Goal: Information Seeking & Learning: Learn about a topic

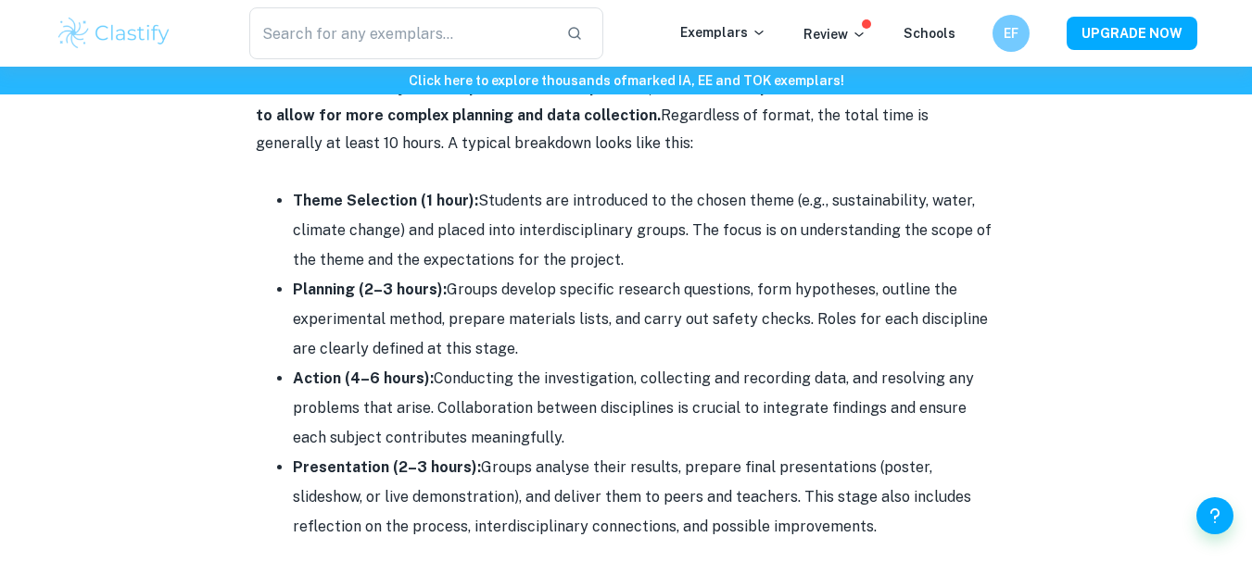
scroll to position [2368, 0]
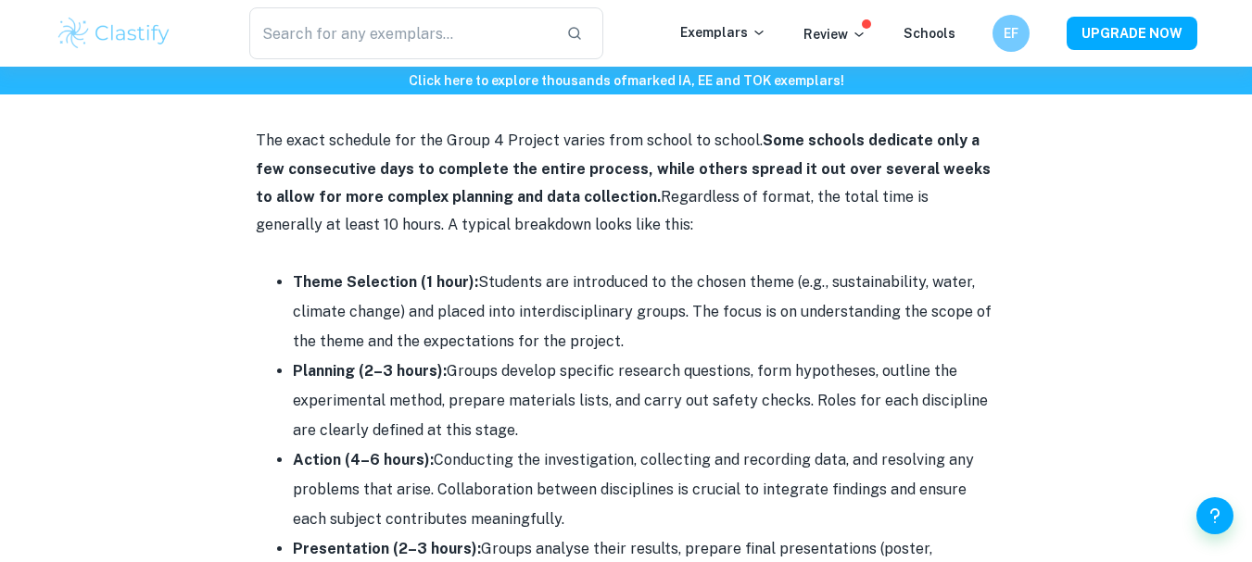
click at [448, 371] on li "Planning (2–3 hours): Groups develop specific research questions, form hypothes…" at bounding box center [645, 401] width 704 height 89
click at [507, 423] on li "Planning (2–3 hours): Groups develop specific research questions, form hypothes…" at bounding box center [645, 401] width 704 height 89
click at [447, 369] on li "Planning (2–3 hours): Groups develop specific research questions, form hypothes…" at bounding box center [645, 401] width 704 height 89
click at [503, 440] on li "Planning (2–3 hours): Groups develop specific research questions, form hypothes…" at bounding box center [645, 401] width 704 height 89
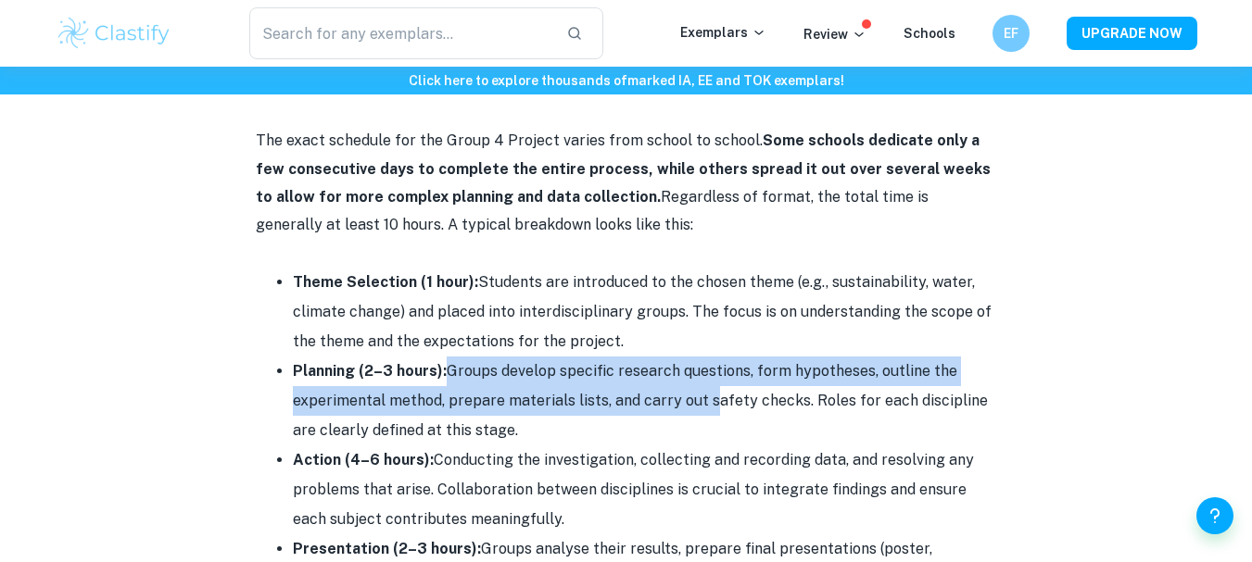
drag, startPoint x: 446, startPoint y: 371, endPoint x: 767, endPoint y: 411, distance: 324.1
click at [742, 408] on li "Planning (2–3 hours): Groups develop specific research questions, form hypothes…" at bounding box center [645, 401] width 704 height 89
drag, startPoint x: 767, startPoint y: 411, endPoint x: 833, endPoint y: 429, distance: 68.1
click at [832, 428] on li "Planning (2–3 hours): Groups develop specific research questions, form hypothes…" at bounding box center [645, 401] width 704 height 89
click at [834, 429] on li "Planning (2–3 hours): Groups develop specific research questions, form hypothes…" at bounding box center [645, 401] width 704 height 89
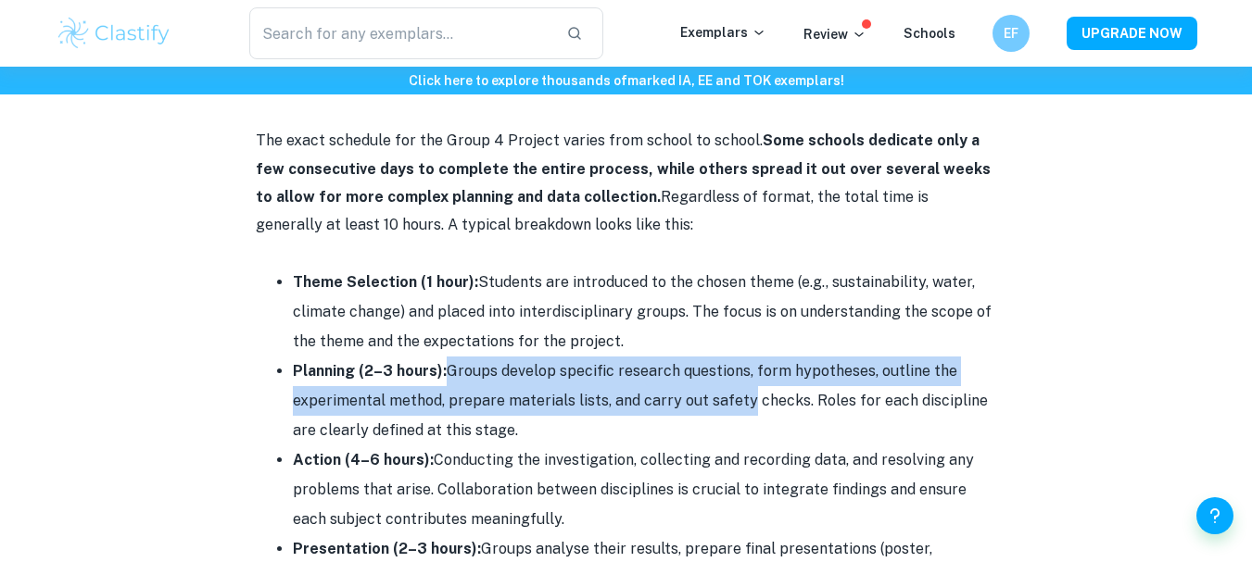
click at [835, 429] on li "Planning (2–3 hours): Groups develop specific research questions, form hypothes…" at bounding box center [645, 401] width 704 height 89
drag, startPoint x: 448, startPoint y: 369, endPoint x: 658, endPoint y: 425, distance: 216.9
click at [658, 425] on li "Planning (2–3 hours): Groups develop specific research questions, form hypothes…" at bounding box center [645, 401] width 704 height 89
copy li "Groups develop specific research questions, form hypotheses, outline the experi…"
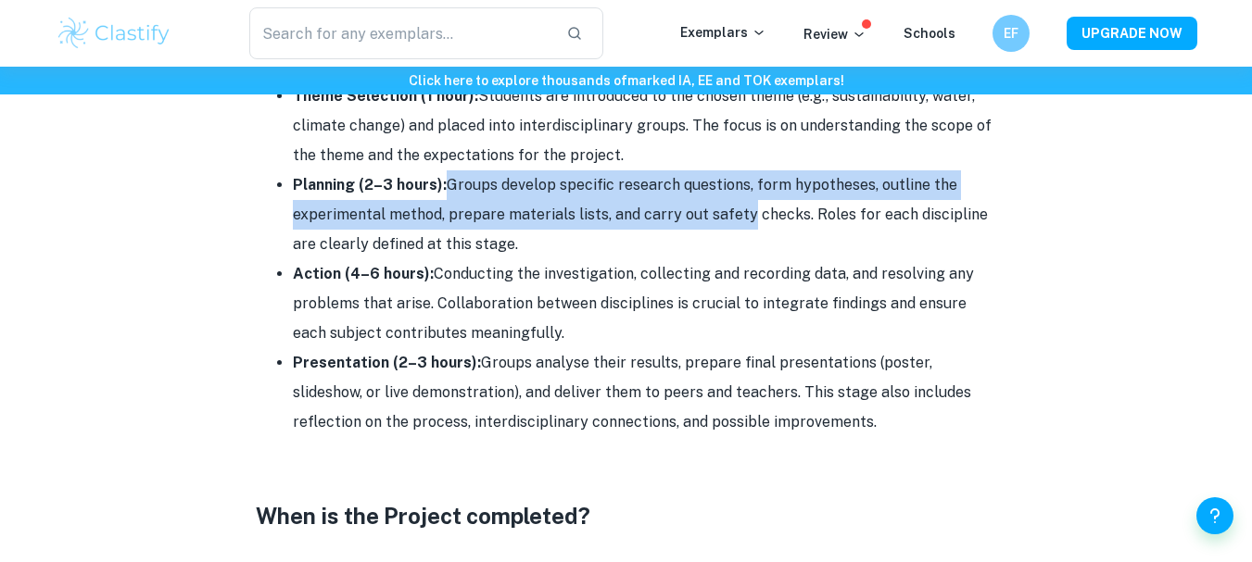
scroll to position [2591, 0]
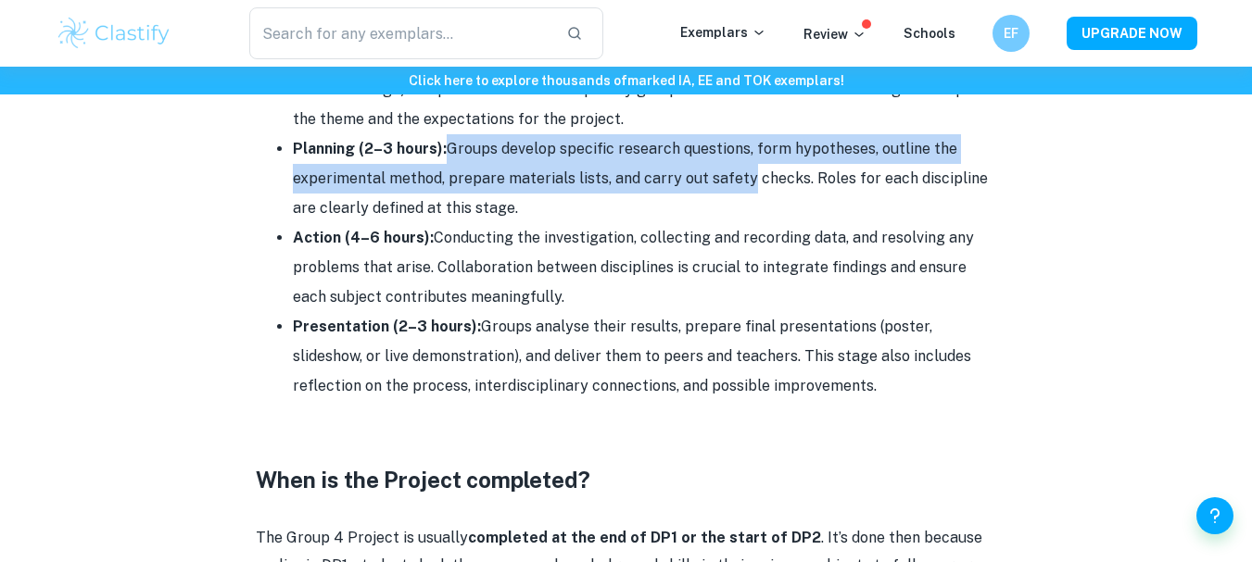
drag, startPoint x: 431, startPoint y: 237, endPoint x: 525, endPoint y: 290, distance: 108.3
click at [525, 290] on li "Action (4–6 hours): Conducting the investigation, collecting and recording data…" at bounding box center [645, 267] width 704 height 89
copy li "Conducting the investigation, collecting and recording data, and resolving any …"
drag, startPoint x: 474, startPoint y: 325, endPoint x: 790, endPoint y: 386, distance: 321.8
click at [788, 386] on li "Presentation (2–3 hours): Groups analyse their results, prepare final presentat…" at bounding box center [645, 356] width 704 height 89
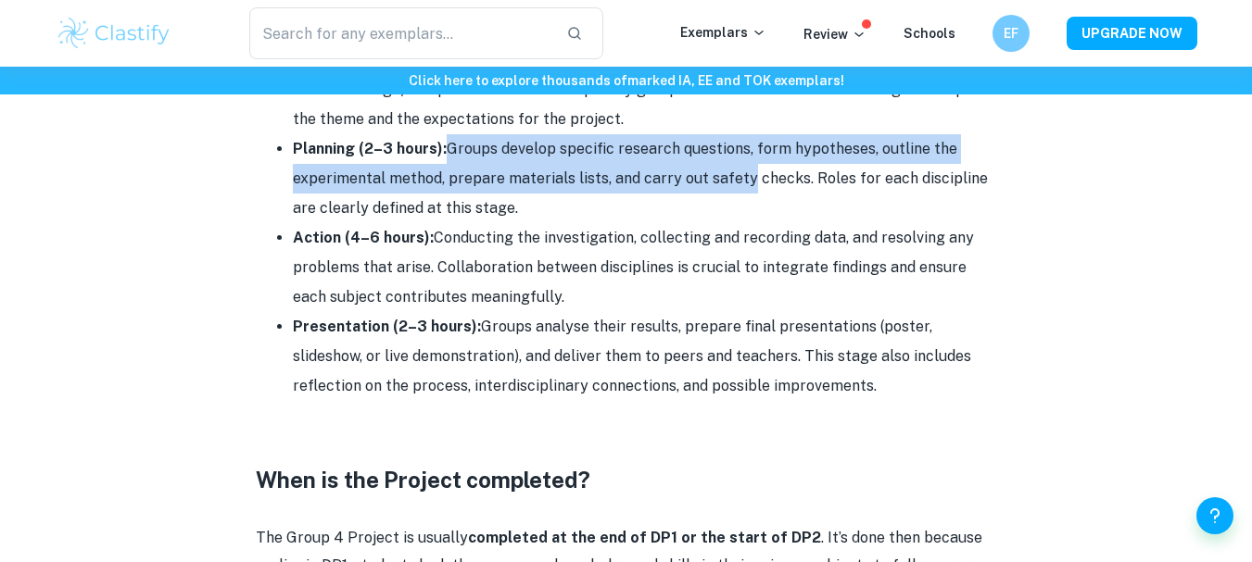
click at [790, 386] on li "Presentation (2–3 hours): Groups analyse their results, prepare final presentat…" at bounding box center [645, 356] width 704 height 89
click at [791, 386] on li "Presentation (2–3 hours): Groups analyse their results, prepare final presentat…" at bounding box center [645, 356] width 704 height 89
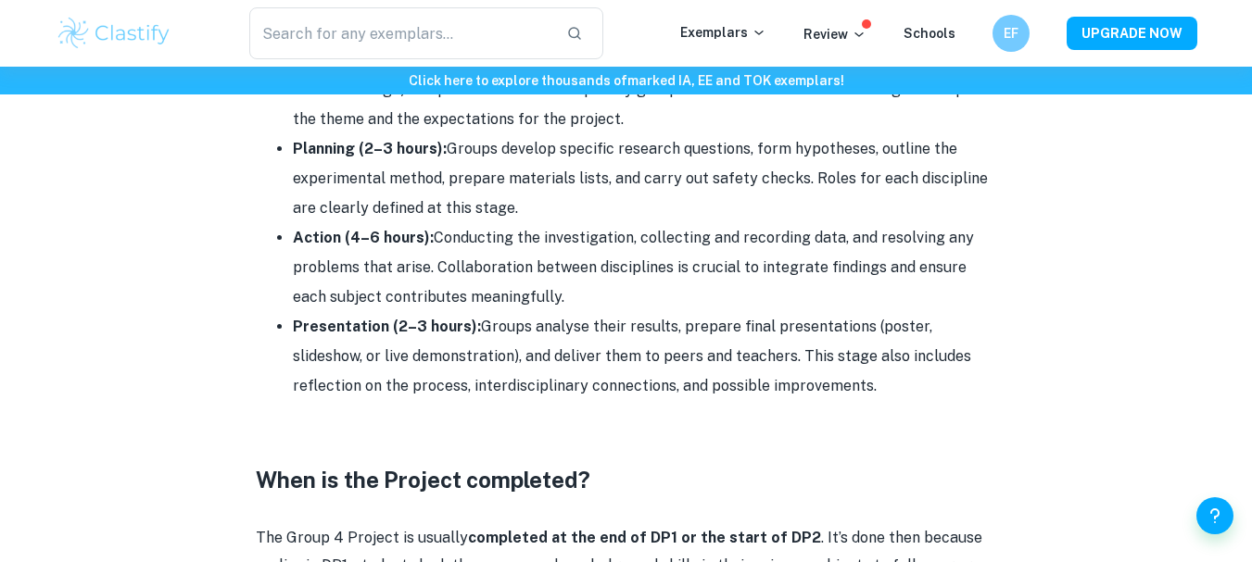
click at [532, 436] on h3 at bounding box center [626, 446] width 741 height 33
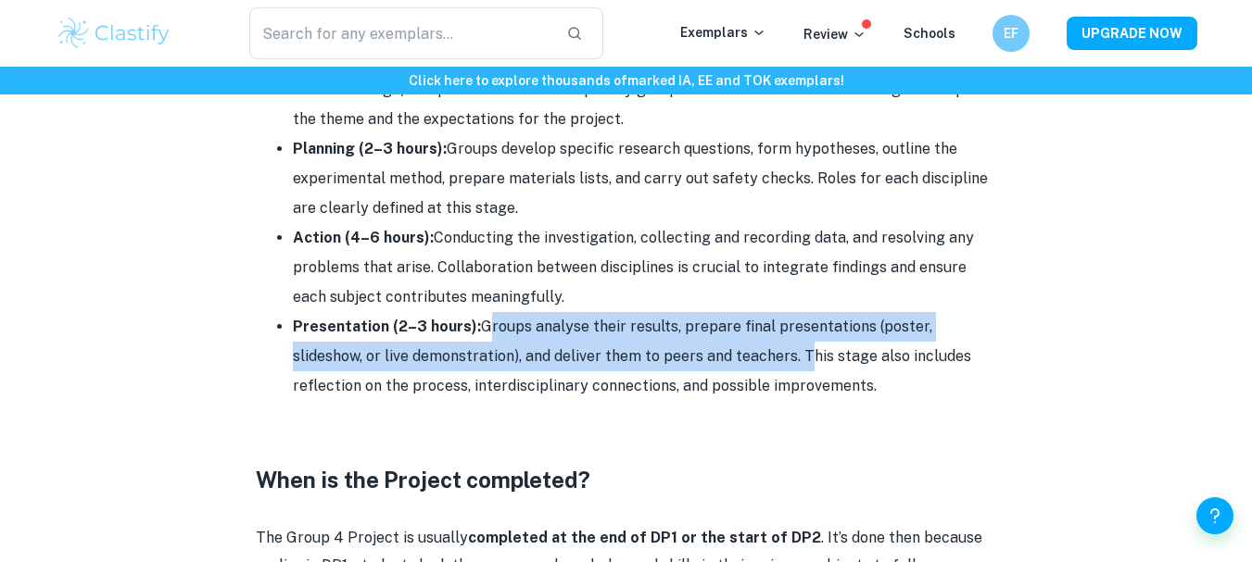
drag, startPoint x: 480, startPoint y: 327, endPoint x: 722, endPoint y: 348, distance: 242.8
click at [722, 348] on li "Presentation (2–3 hours): Groups analyse their results, prepare final presentat…" at bounding box center [645, 356] width 704 height 89
copy li "Groups analyse their results, prepare final presentations (poster, slideshow, o…"
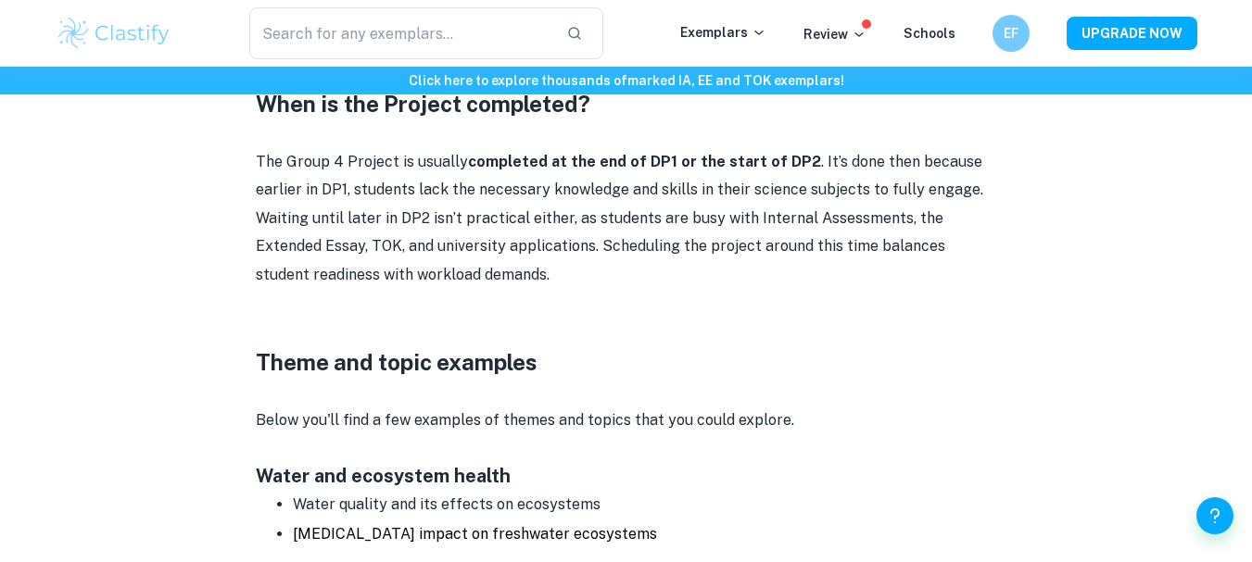
scroll to position [2950, 0]
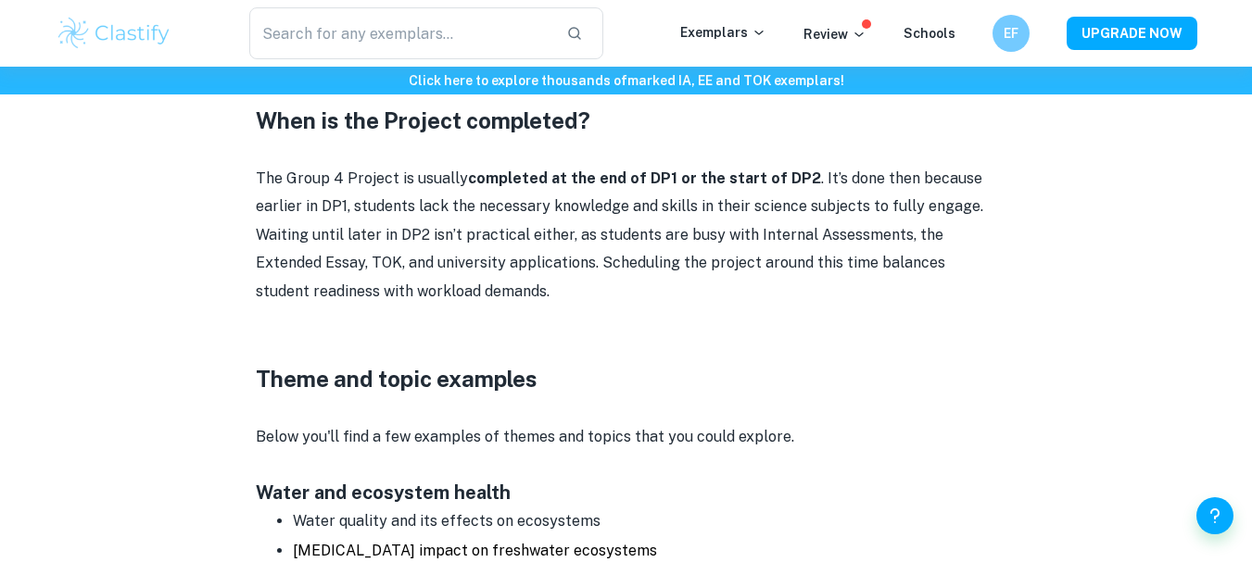
drag, startPoint x: 259, startPoint y: 115, endPoint x: 291, endPoint y: 147, distance: 45.9
click at [262, 118] on h3 "When is the Project completed?" at bounding box center [626, 120] width 741 height 33
click at [367, 196] on p "The Group 4 Project is usually completed at the end of DP1 or the start of DP2 …" at bounding box center [626, 235] width 741 height 141
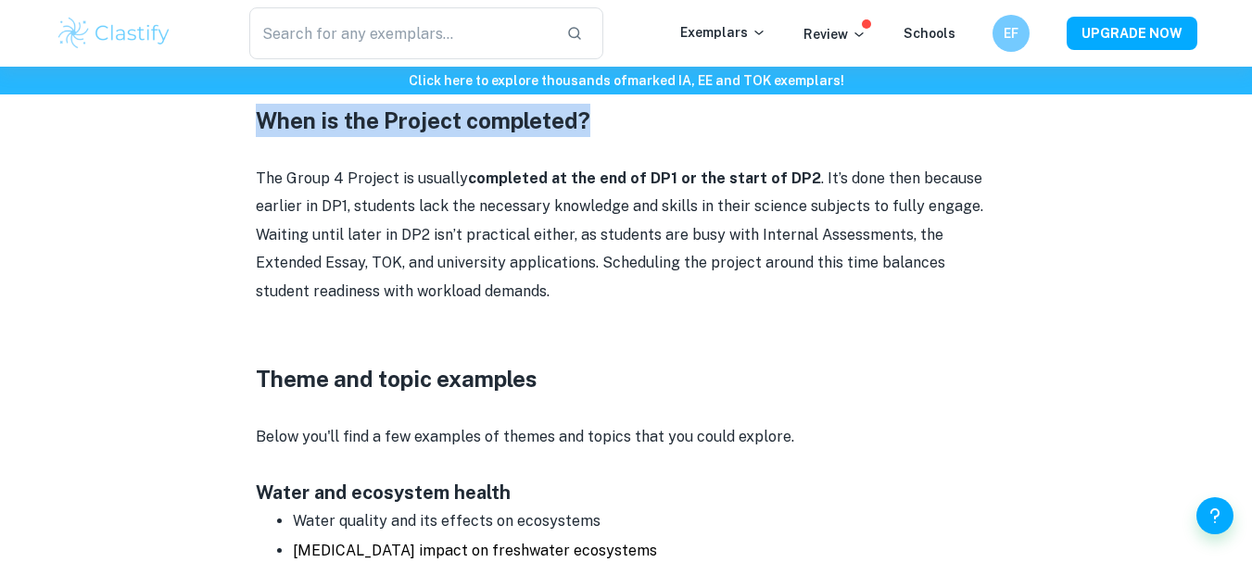
drag, startPoint x: 259, startPoint y: 125, endPoint x: 595, endPoint y: 122, distance: 336.4
click at [595, 122] on h3 "When is the Project completed?" at bounding box center [626, 120] width 741 height 33
copy h3 "When is the Project completed?"
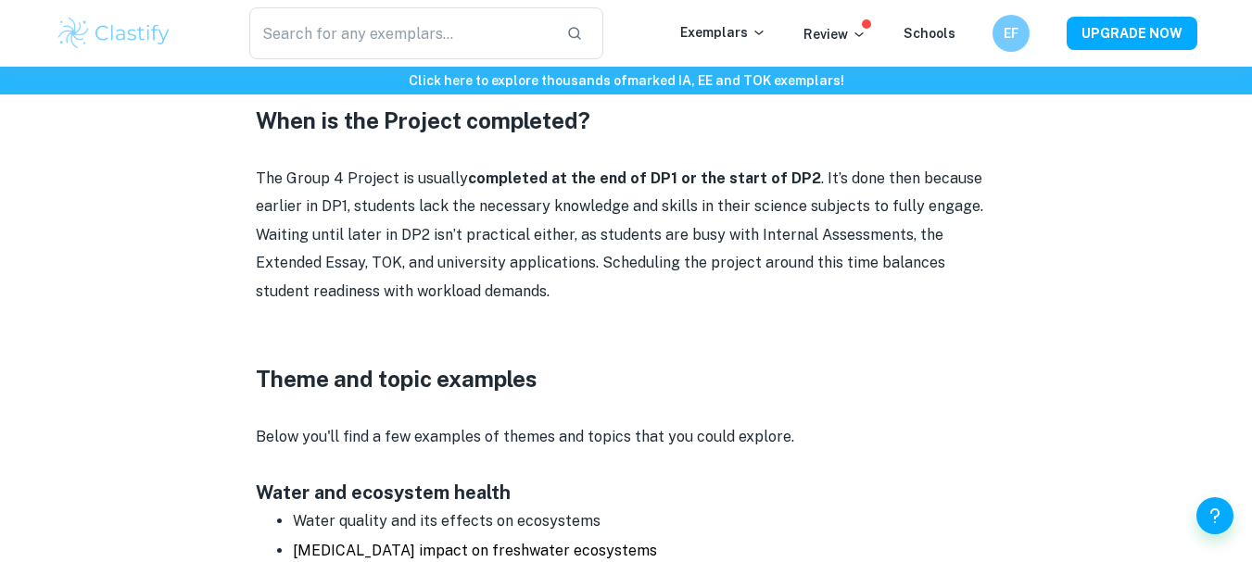
click at [259, 174] on p "The Group 4 Project is usually completed at the end of DP1 or the start of DP2 …" at bounding box center [626, 235] width 741 height 141
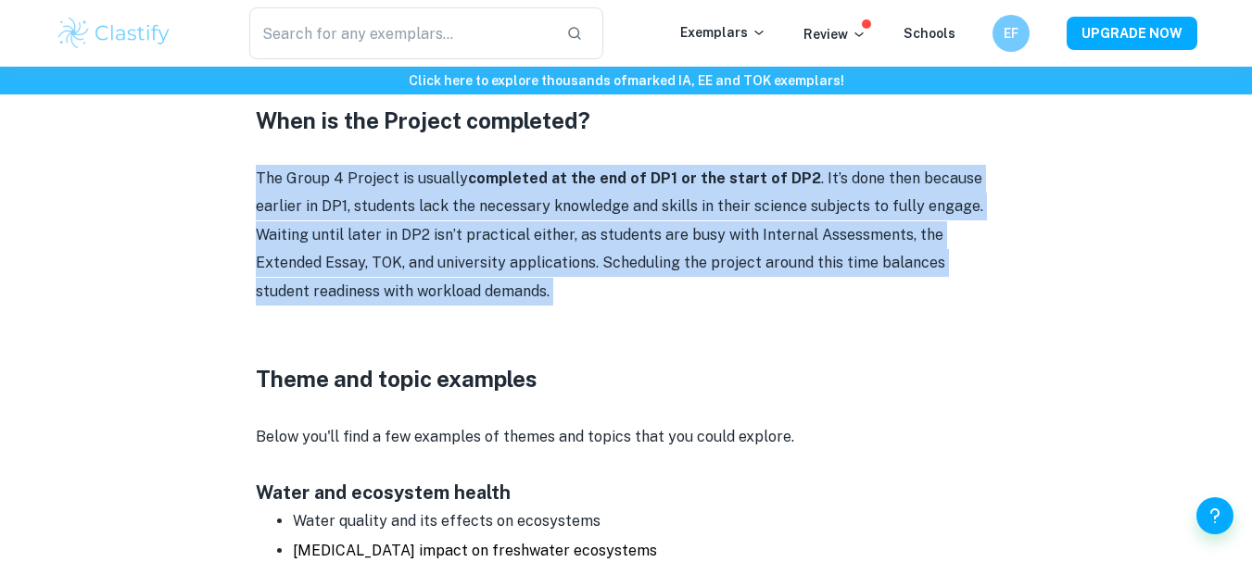
click at [259, 174] on p "The Group 4 Project is usually completed at the end of DP1 or the start of DP2 …" at bounding box center [626, 235] width 741 height 141
drag, startPoint x: 259, startPoint y: 174, endPoint x: 448, endPoint y: 252, distance: 205.3
click at [440, 251] on p "The Group 4 Project is usually completed at the end of DP1 or the start of DP2 …" at bounding box center [626, 235] width 741 height 141
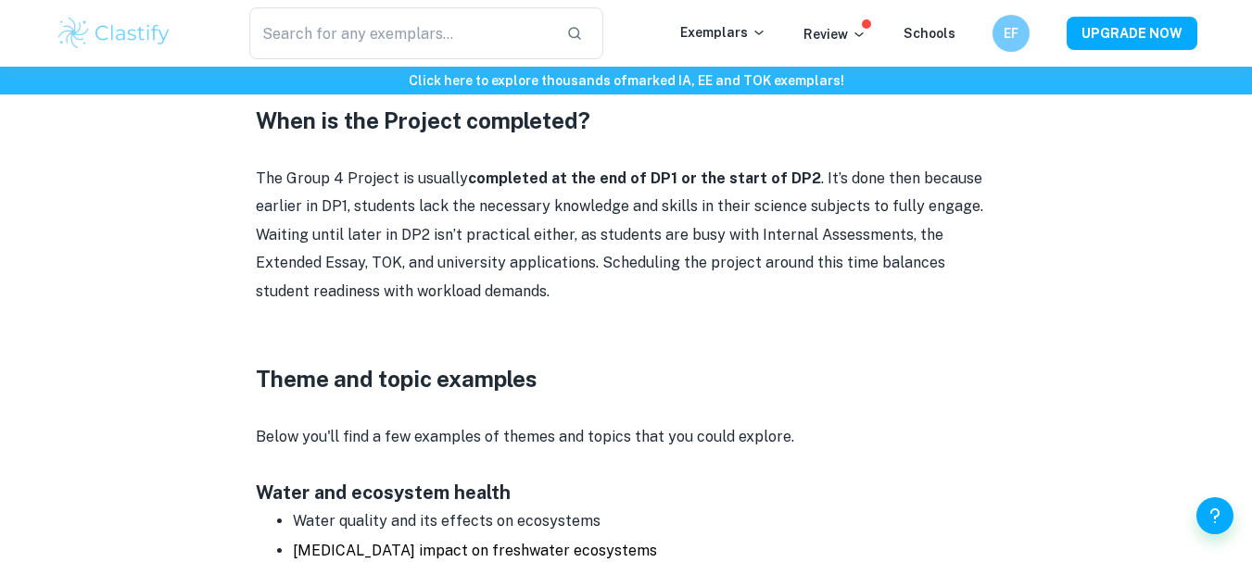
click at [596, 339] on p at bounding box center [626, 348] width 741 height 28
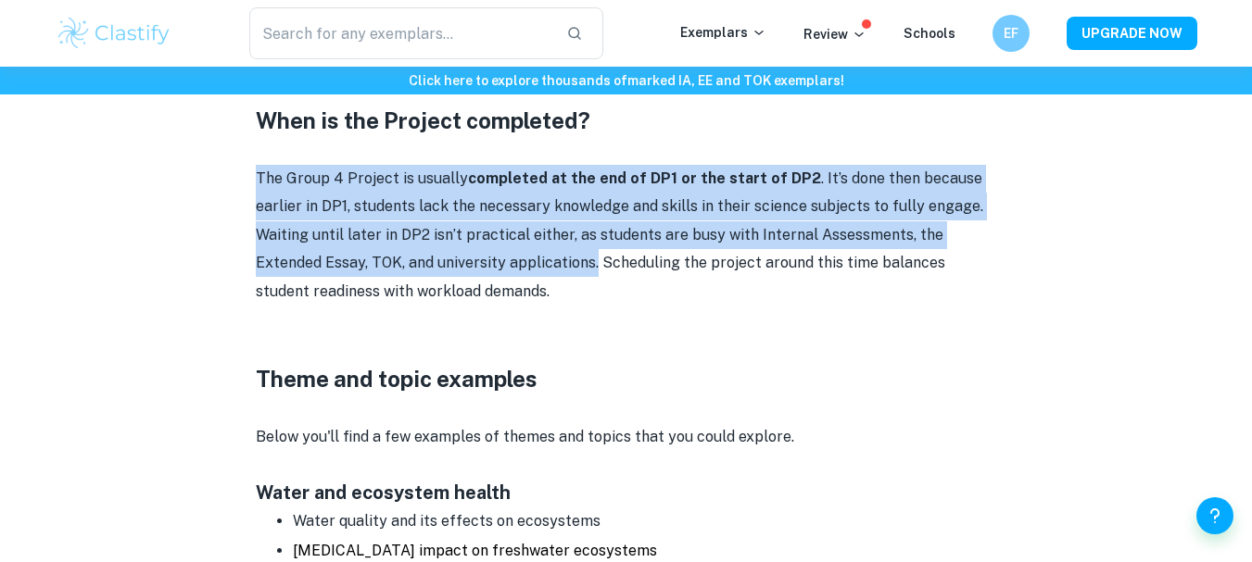
drag, startPoint x: 257, startPoint y: 173, endPoint x: 594, endPoint y: 259, distance: 348.1
click at [594, 259] on p "The Group 4 Project is usually completed at the end of DP1 or the start of DP2 …" at bounding box center [626, 235] width 741 height 141
copy p "The Group 4 Project is usually completed at the end of DP1 or the start of DP2 …"
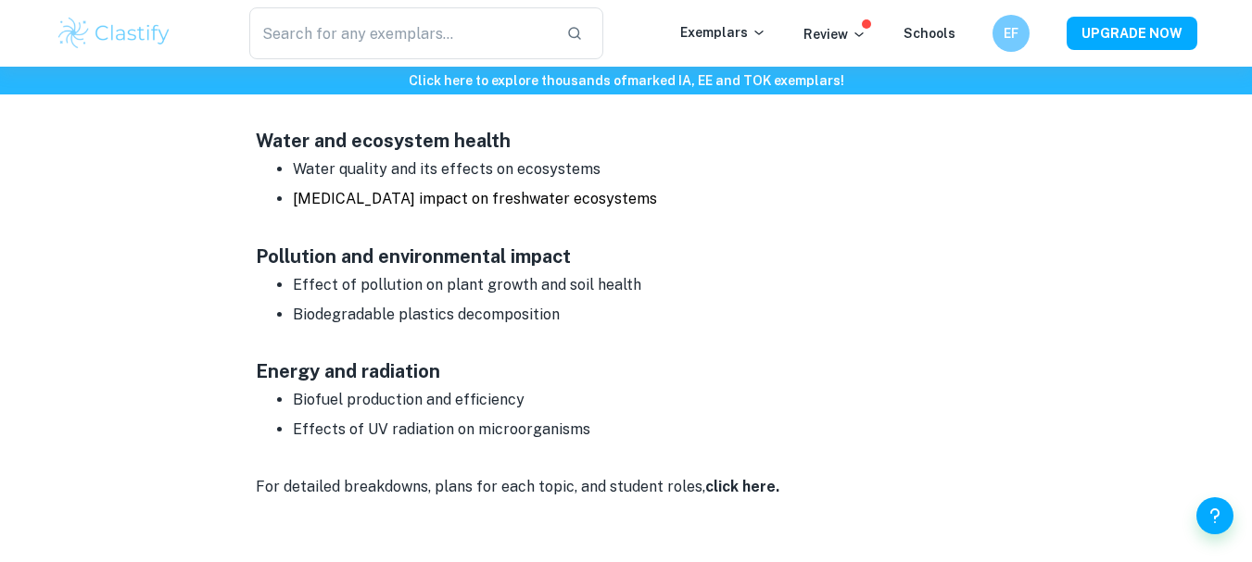
scroll to position [3411, 0]
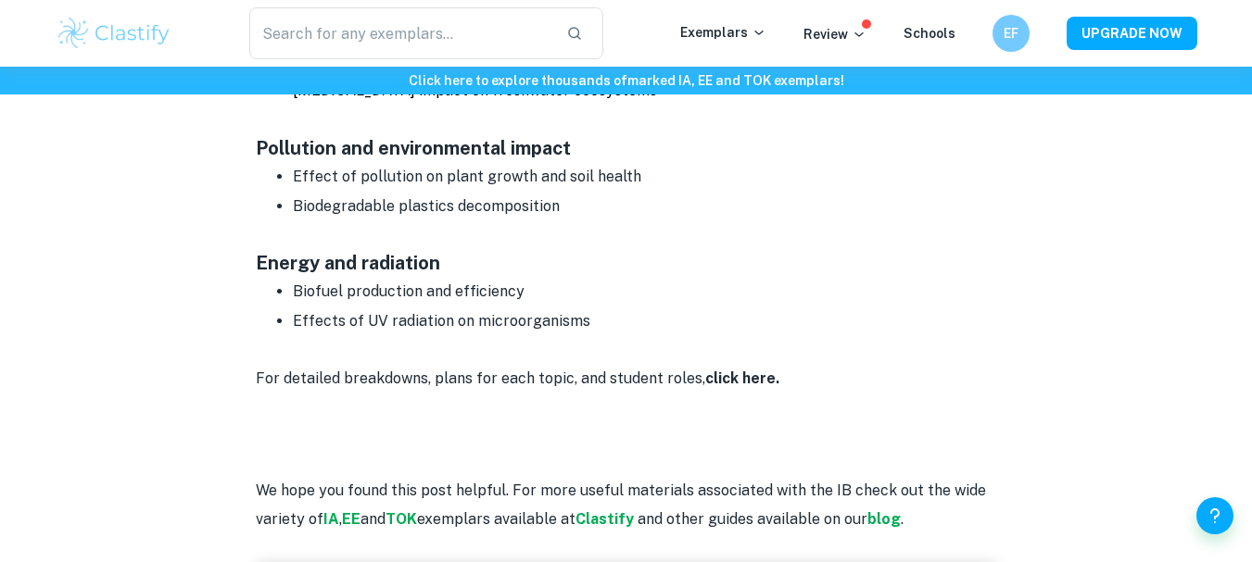
click at [731, 384] on strong "click here." at bounding box center [742, 379] width 74 height 18
click at [744, 375] on strong "click here." at bounding box center [742, 379] width 74 height 18
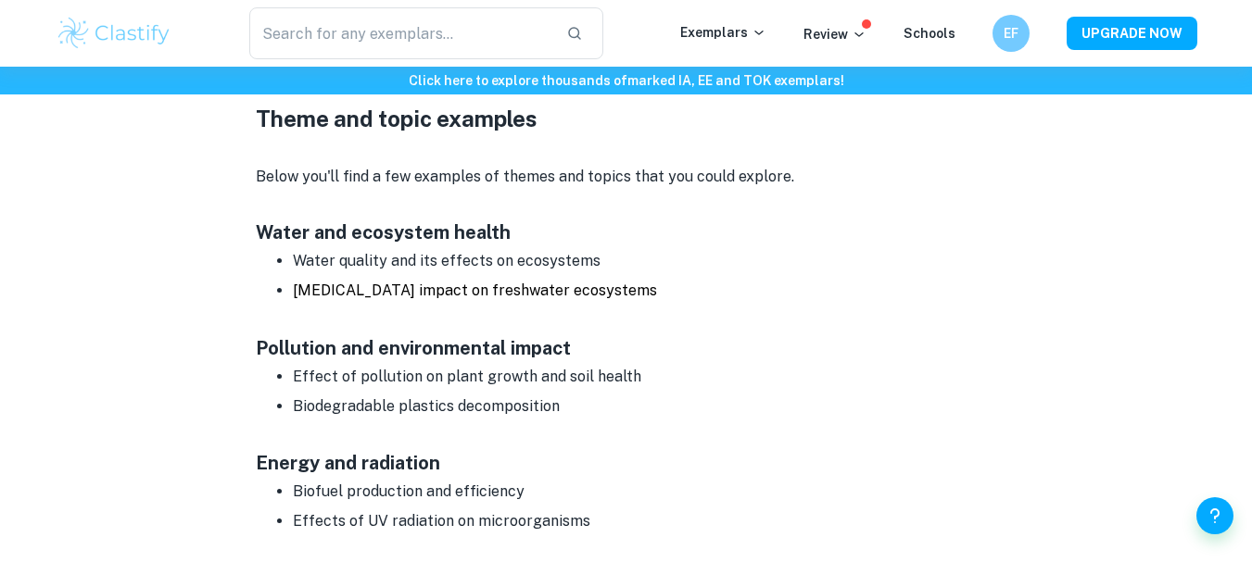
scroll to position [3202, 0]
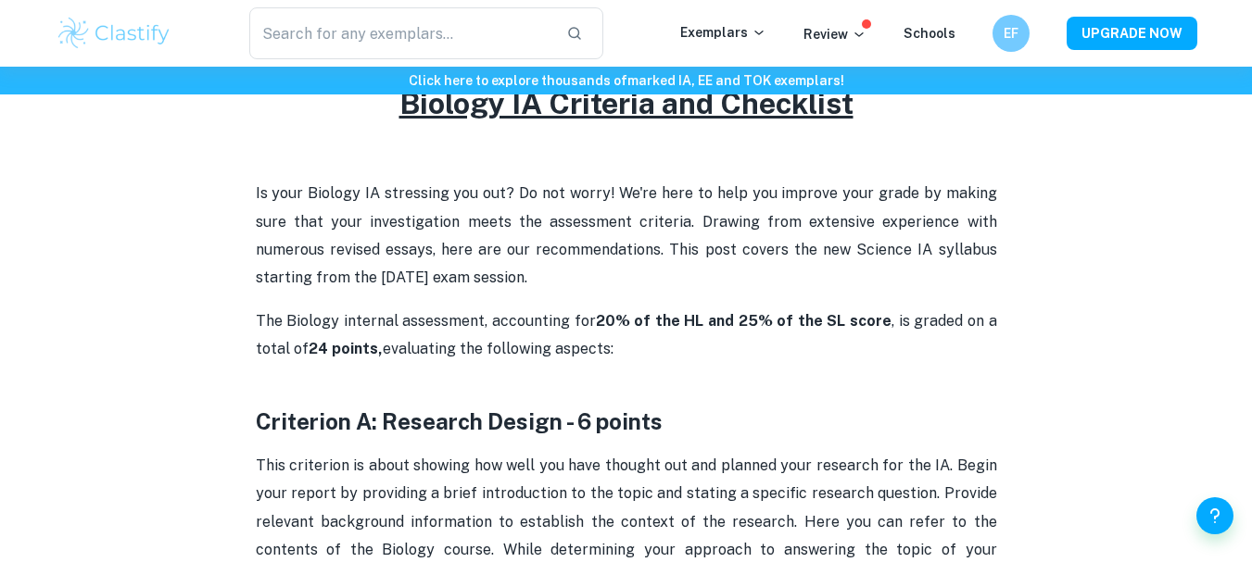
scroll to position [847, 0]
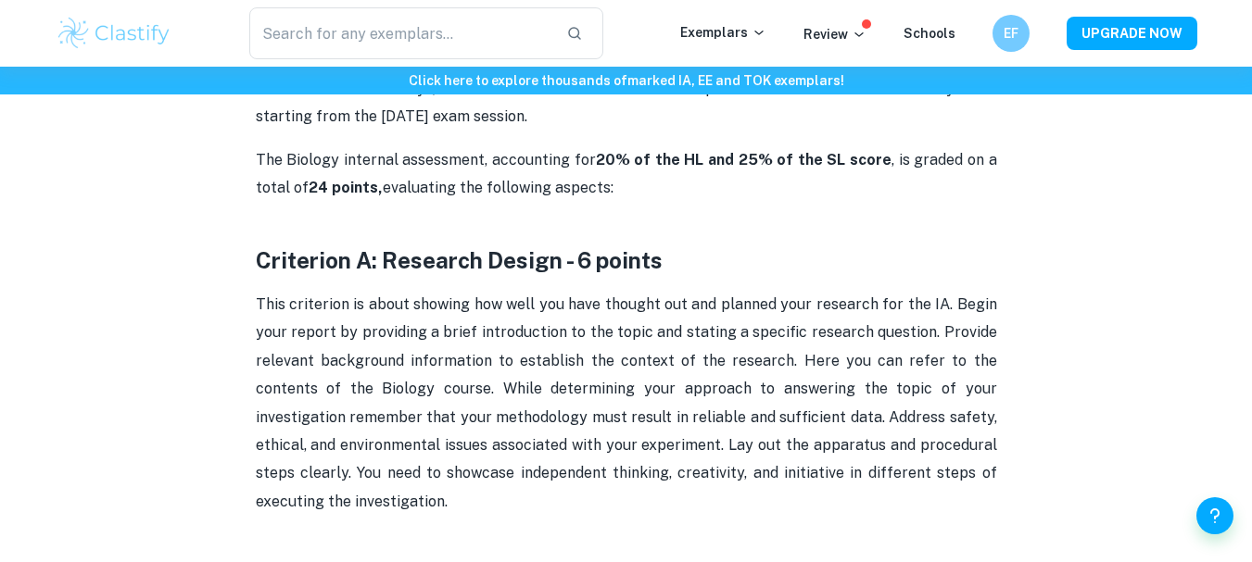
click at [259, 157] on span "The Biology internal assessment, accounting for 20% of the HL and 25% of the SL…" at bounding box center [628, 173] width 745 height 45
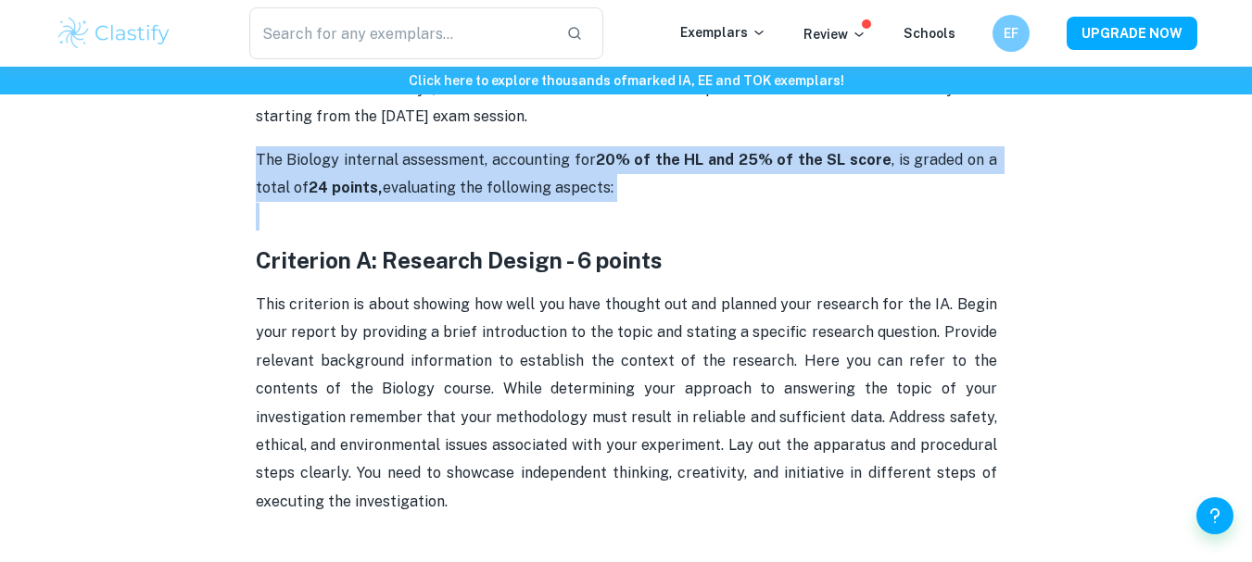
drag, startPoint x: 259, startPoint y: 157, endPoint x: 636, endPoint y: 206, distance: 380.3
click at [636, 206] on p "The Biology internal assessment, accounting for 20% of the HL and 25% of the SL…" at bounding box center [626, 188] width 741 height 84
drag, startPoint x: 591, startPoint y: 166, endPoint x: 412, endPoint y: 230, distance: 189.9
click at [412, 230] on p "The Biology internal assessment, accounting for 20% of the HL and 25% of the SL…" at bounding box center [626, 188] width 741 height 84
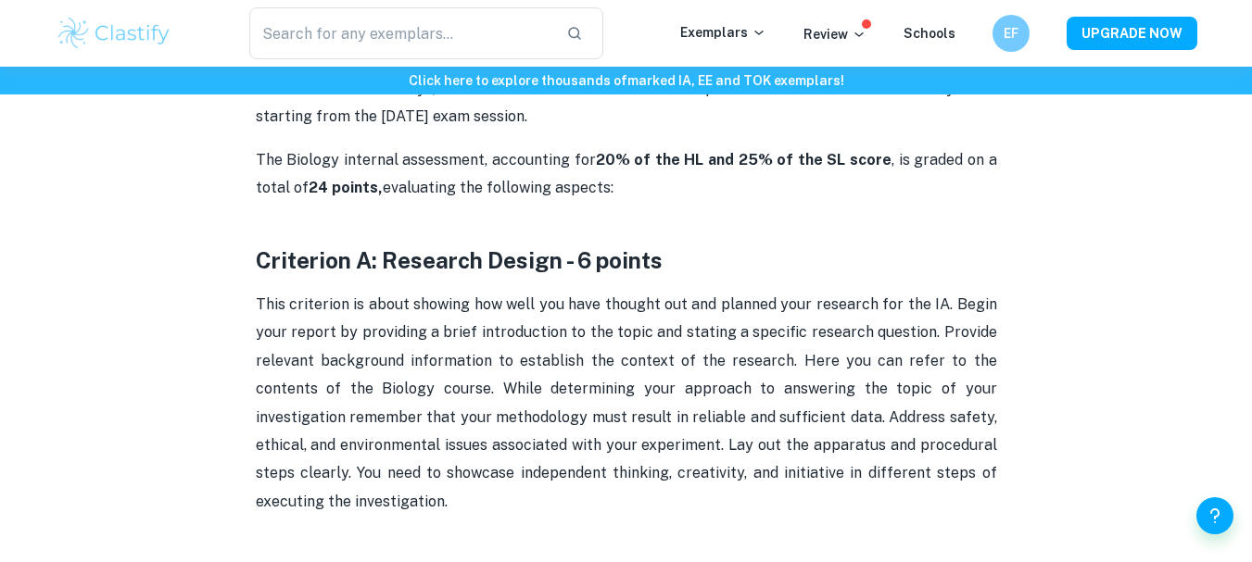
click at [257, 157] on span "The Biology internal assessment, accounting for 20% of the HL and 25% of the SL…" at bounding box center [628, 173] width 745 height 45
click at [655, 203] on p "The Biology internal assessment, accounting for 20% of the HL and 25% of the SL…" at bounding box center [626, 188] width 741 height 84
drag, startPoint x: 258, startPoint y: 156, endPoint x: 627, endPoint y: 186, distance: 371.0
click at [627, 186] on p "The Biology internal assessment, accounting for 20% of the HL and 25% of the SL…" at bounding box center [626, 188] width 741 height 84
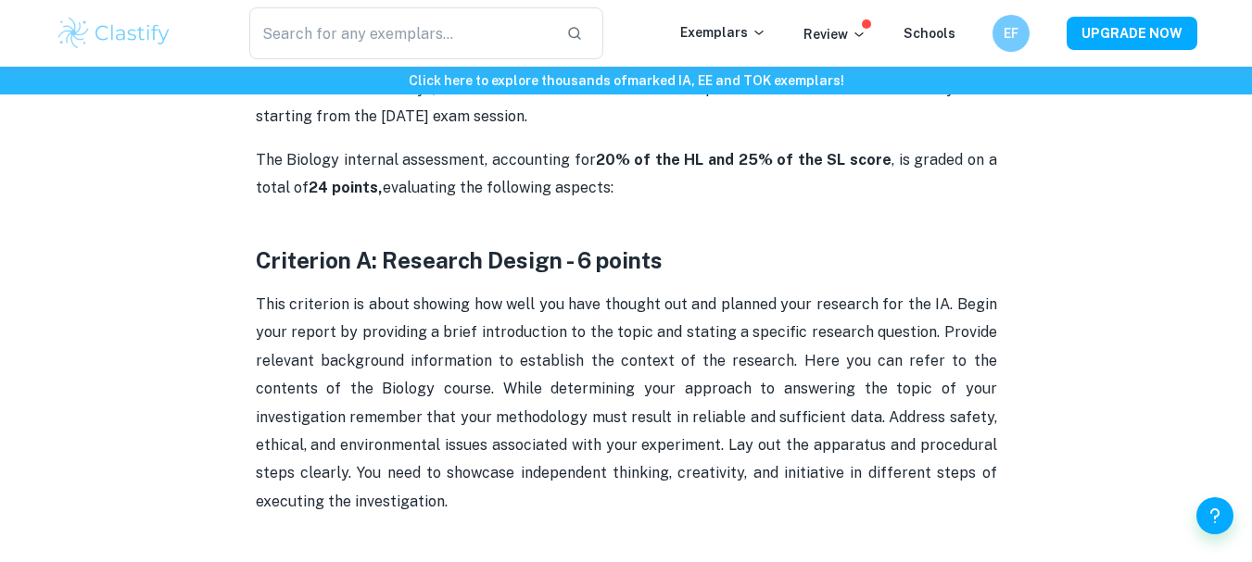
copy span "The Biology internal assessment, accounting for 20% of the HL and 25% of the SL…"
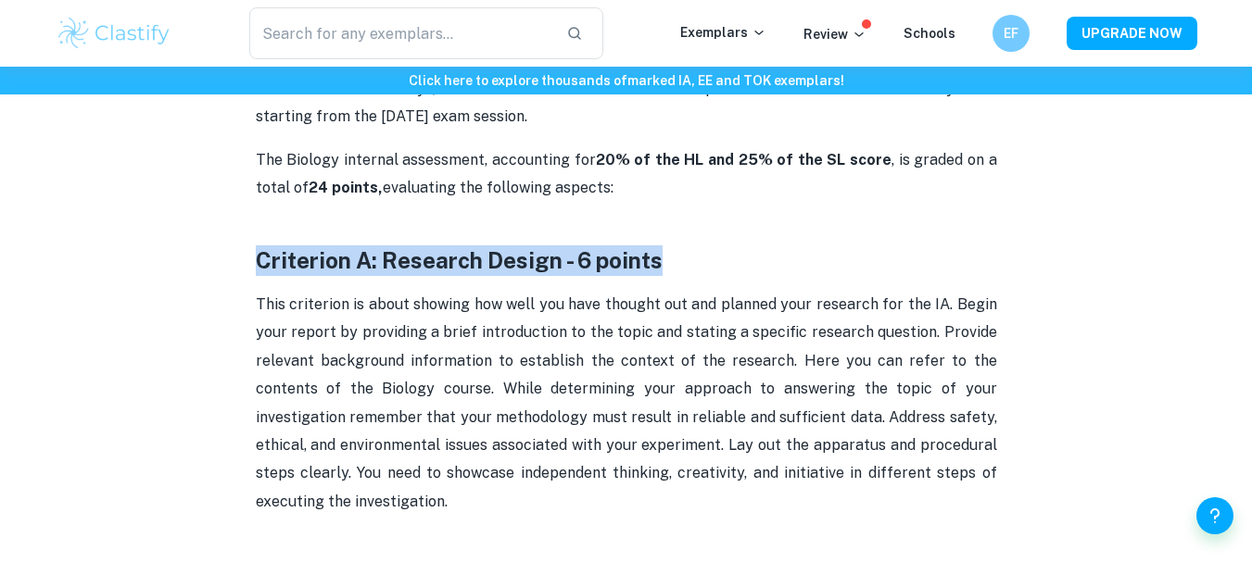
drag, startPoint x: 258, startPoint y: 256, endPoint x: 675, endPoint y: 269, distance: 417.2
click at [675, 269] on h3 "Criterion A: Research Design - 6 points" at bounding box center [626, 261] width 741 height 31
copy strong "Criterion A: Research Design - 6 points"
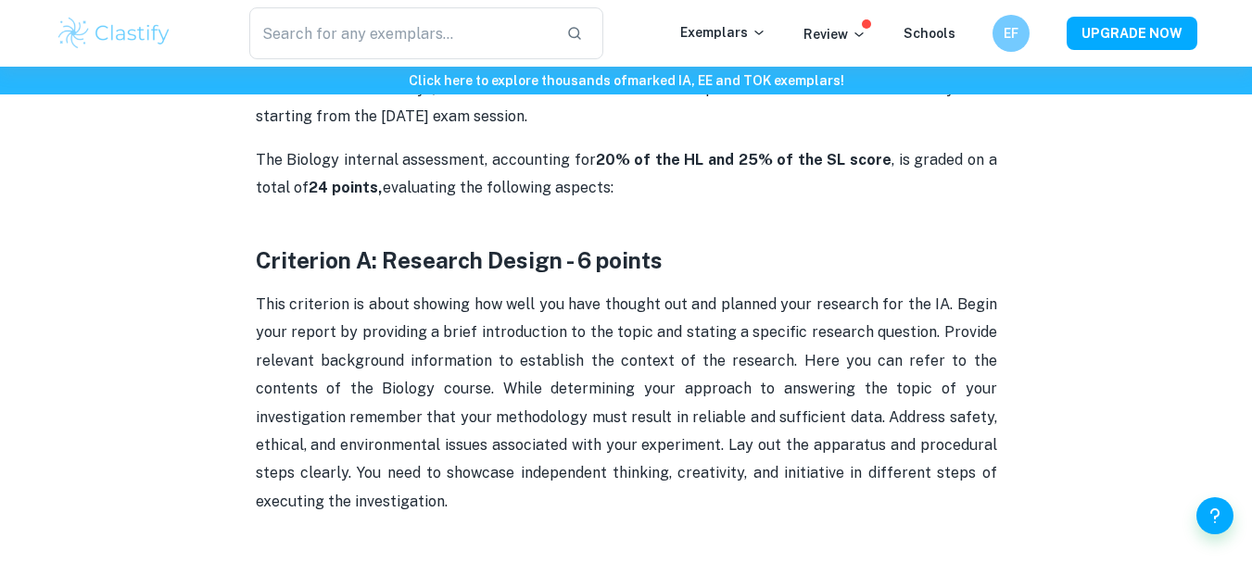
click at [412, 305] on span "This criterion is about showing how well you have thought out and planned your …" at bounding box center [628, 403] width 745 height 215
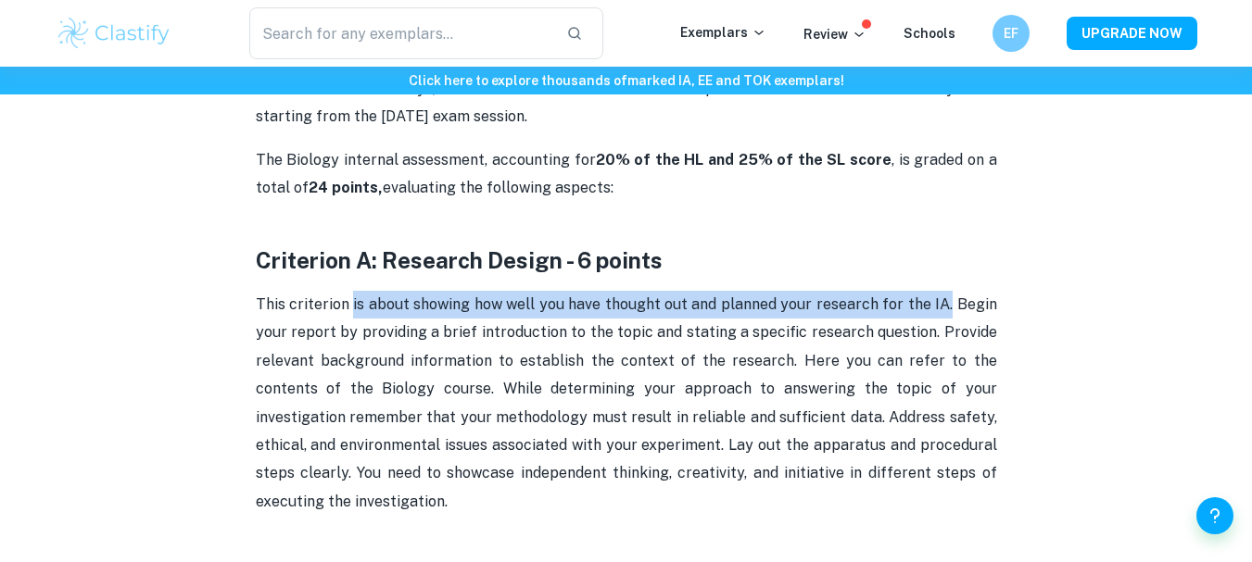
drag, startPoint x: 350, startPoint y: 306, endPoint x: 952, endPoint y: 298, distance: 601.4
click at [952, 298] on span "This criterion is about showing how well you have thought out and planned your …" at bounding box center [628, 403] width 745 height 215
copy span "is about showing how well you have thought out and planned your research for th…"
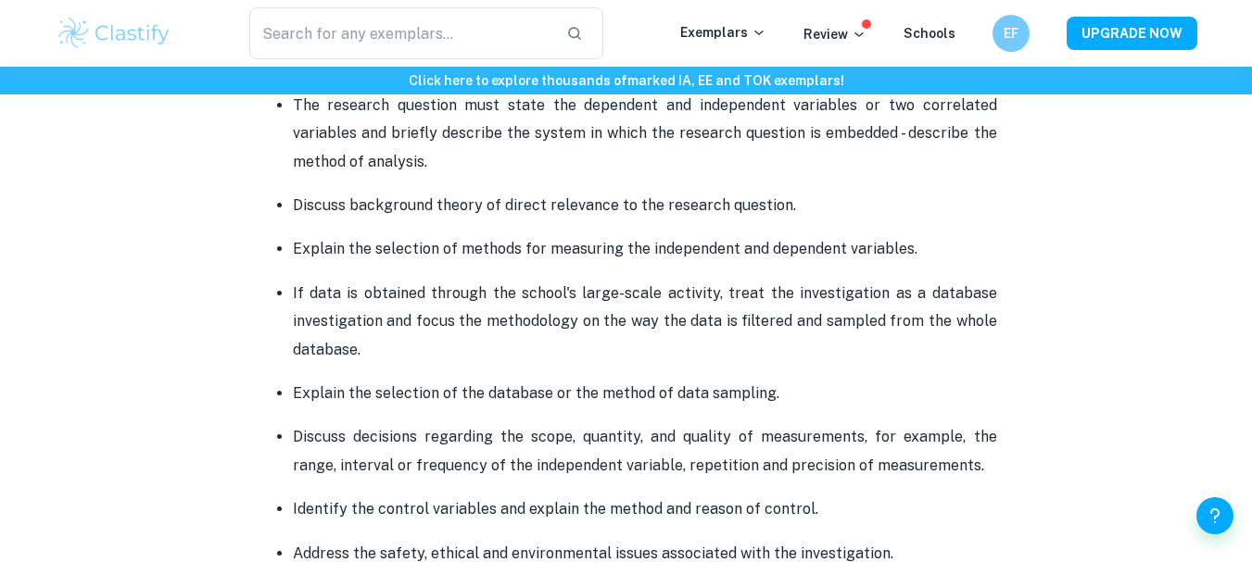
scroll to position [1366, 0]
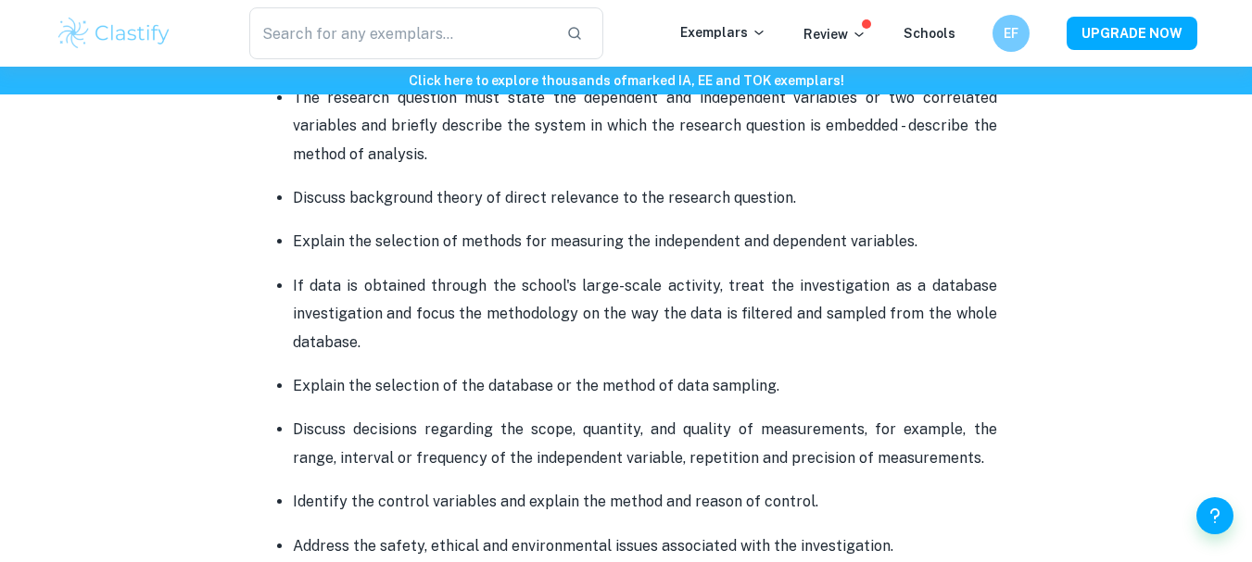
drag, startPoint x: 1213, startPoint y: 3, endPoint x: 1082, endPoint y: 61, distance: 143.1
click at [1082, 61] on div "​ Exemplars Review Schools EF UPGRADE NOW" at bounding box center [626, 33] width 1252 height 67
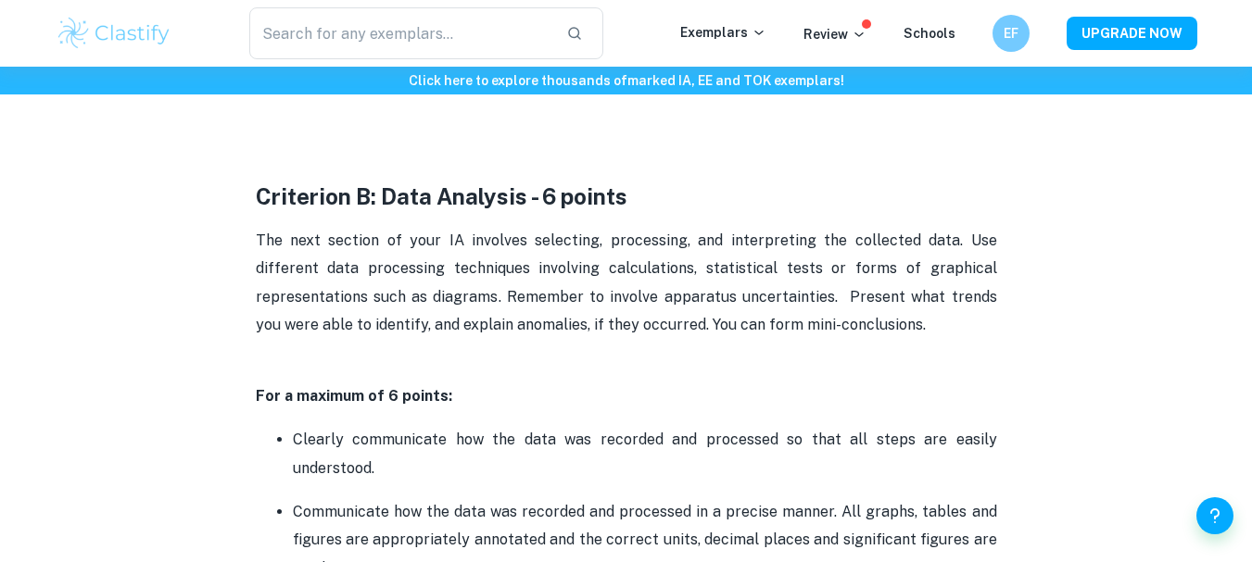
scroll to position [2070, 0]
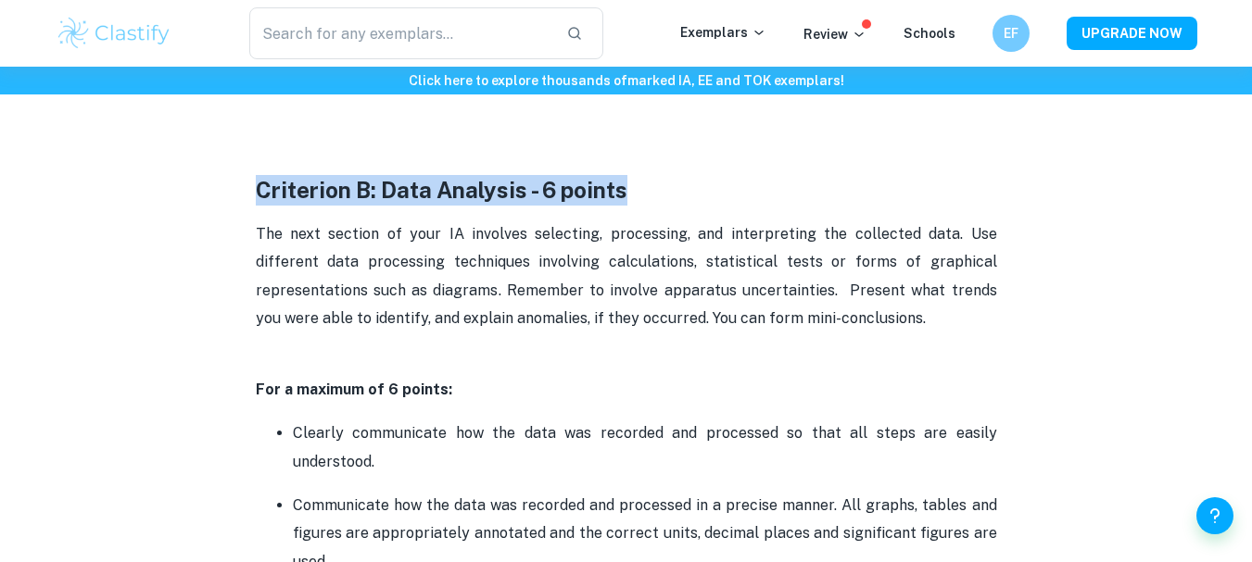
drag, startPoint x: 258, startPoint y: 186, endPoint x: 629, endPoint y: 188, distance: 371.6
click at [629, 188] on h3 "Criterion B: Data Analysis - 6 points" at bounding box center [626, 190] width 741 height 31
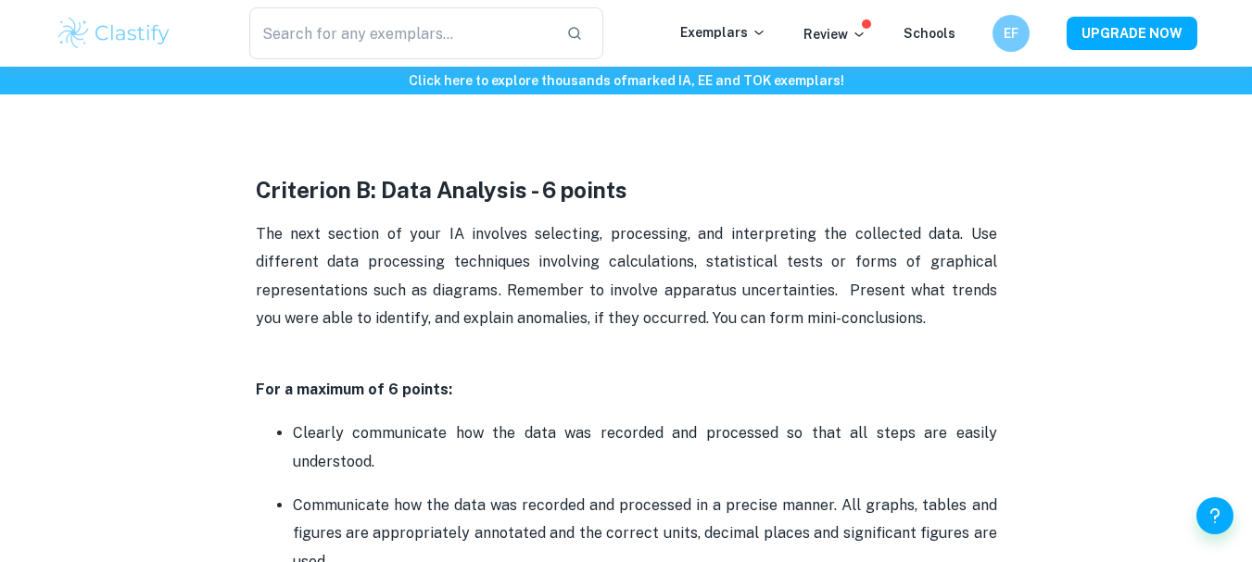
click at [629, 188] on h3 "Criterion B: Data Analysis - 6 points" at bounding box center [626, 190] width 741 height 31
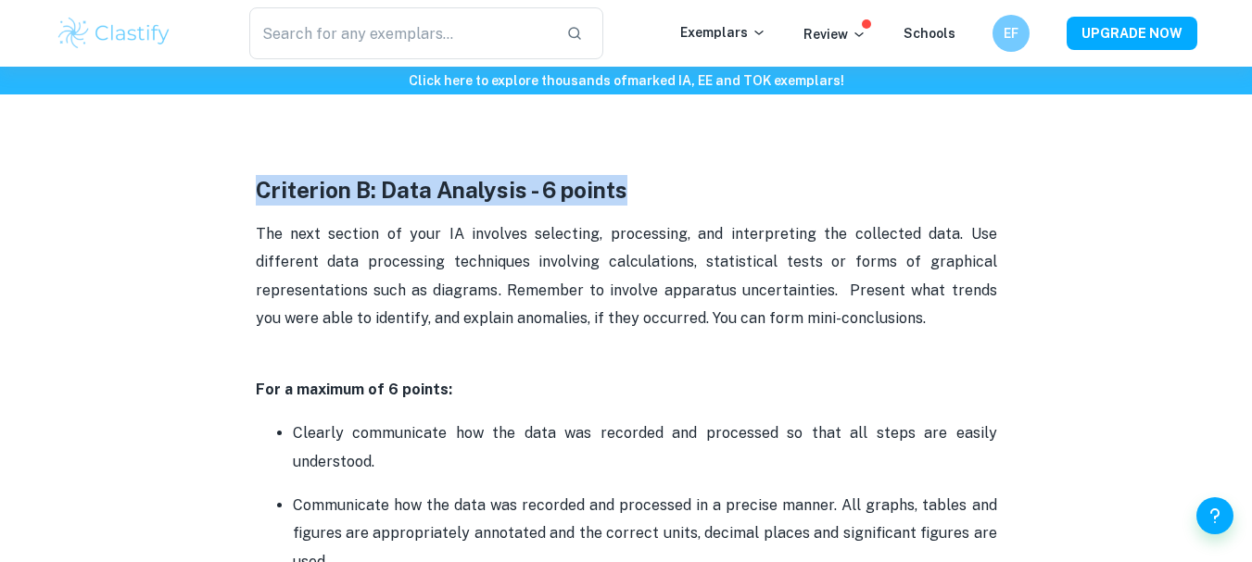
click at [629, 188] on h3 "Criterion B: Data Analysis - 6 points" at bounding box center [626, 190] width 741 height 31
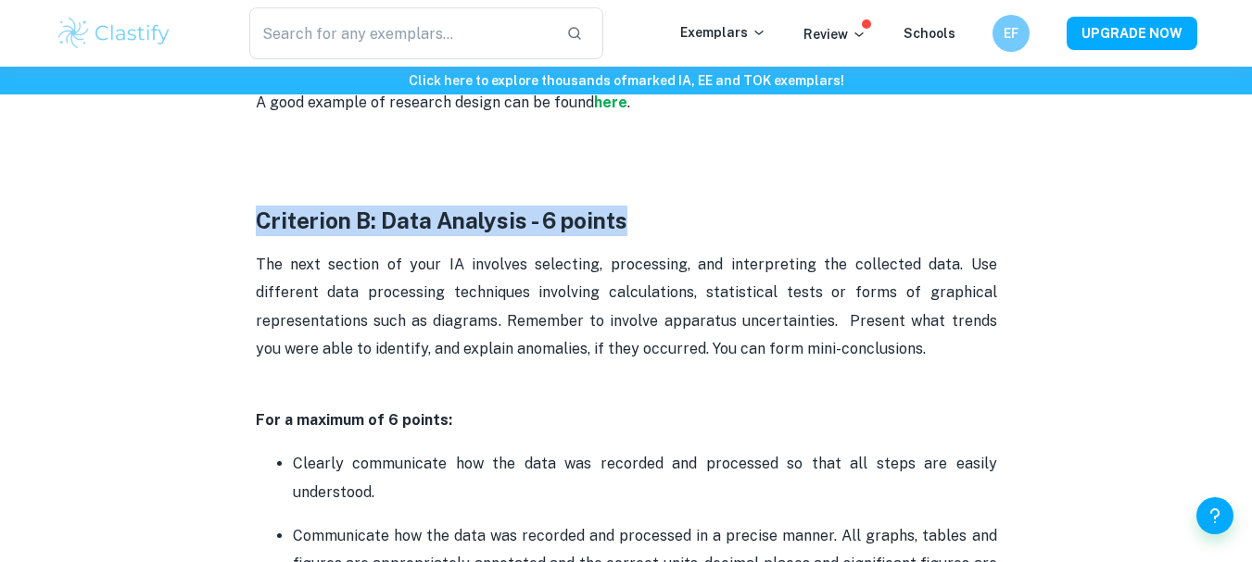
scroll to position [2050, 0]
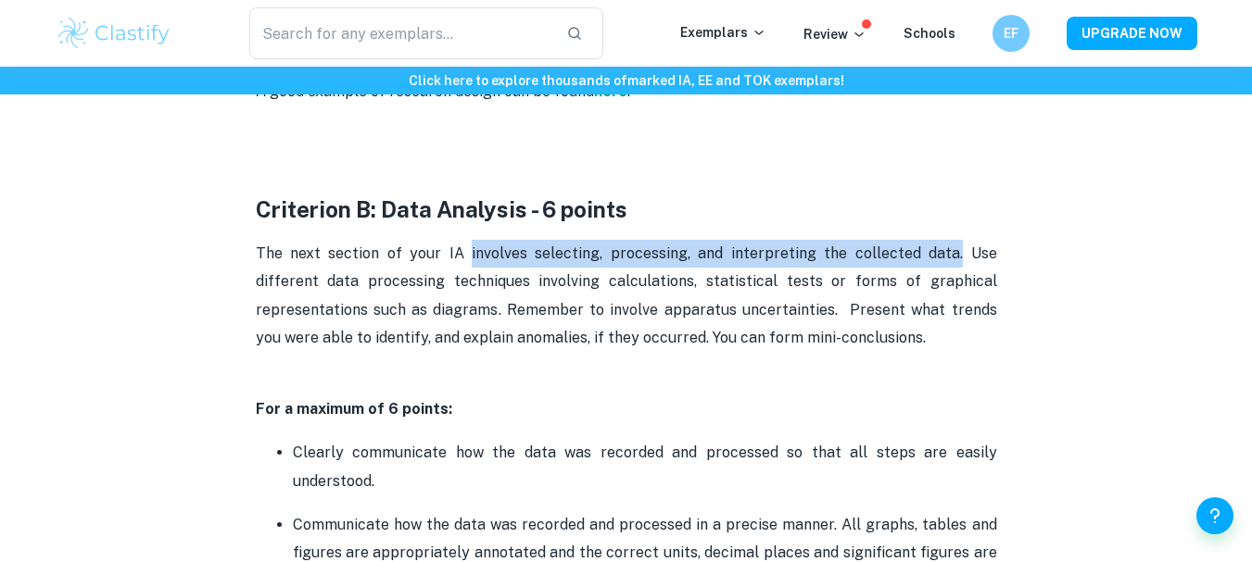
drag, startPoint x: 445, startPoint y: 254, endPoint x: 902, endPoint y: 251, distance: 457.7
click at [902, 251] on span "The next section of your IA involves selecting, processing, and interpreting th…" at bounding box center [628, 296] width 745 height 102
copy span "involves selecting, processing, and interpreting the collected data."
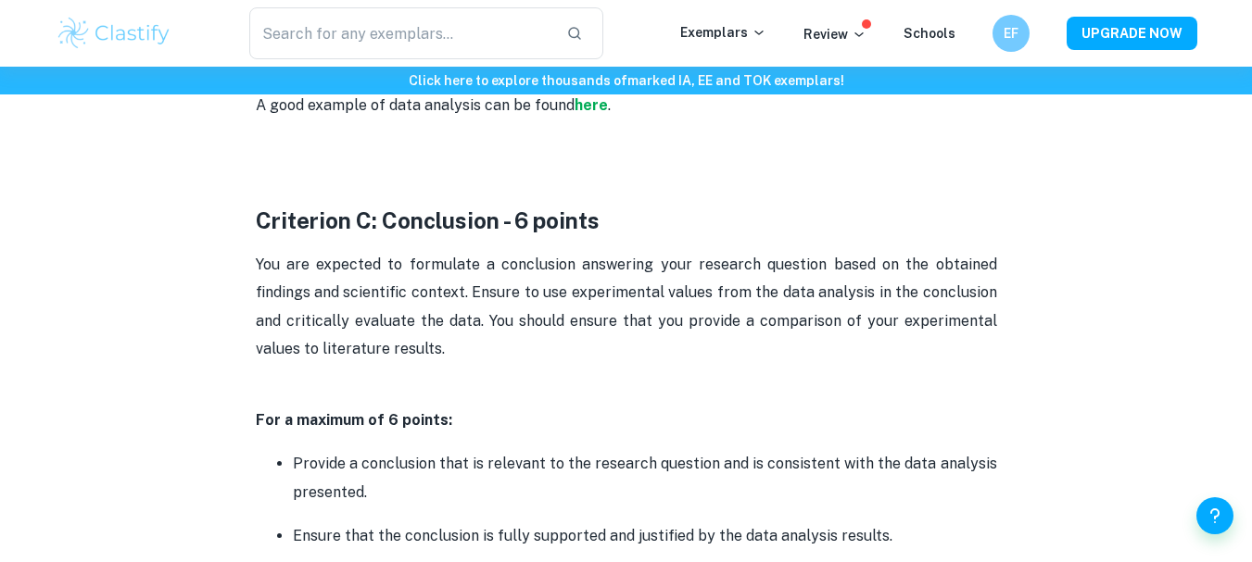
scroll to position [2807, 0]
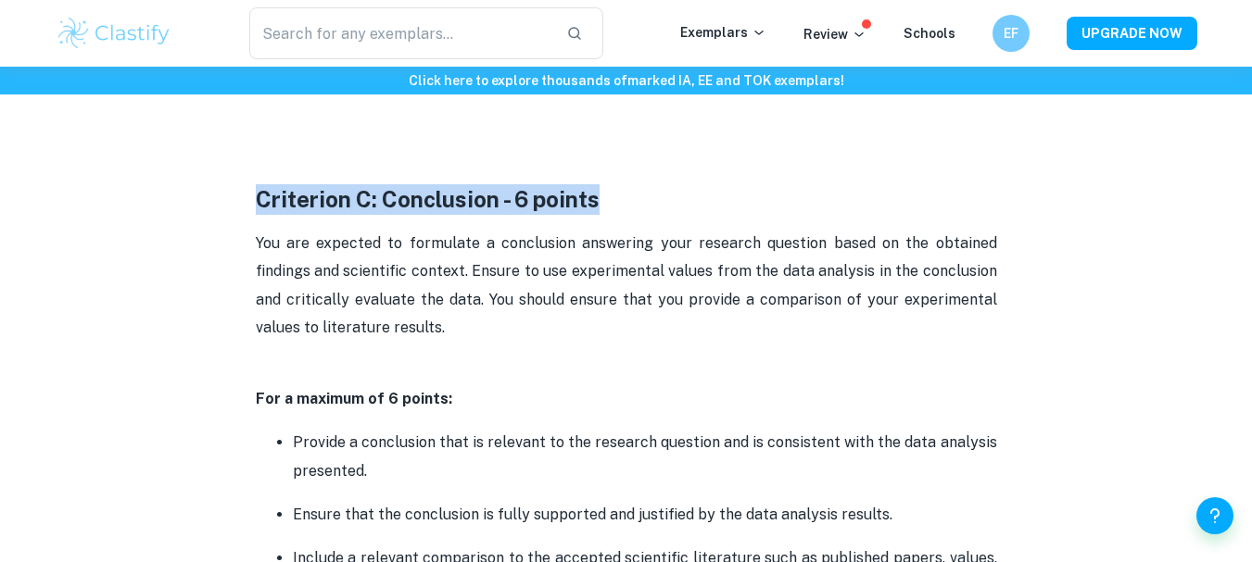
drag, startPoint x: 258, startPoint y: 197, endPoint x: 618, endPoint y: 196, distance: 360.4
click at [618, 196] on h3 "Criterion C: Conclusion - 6 points" at bounding box center [626, 199] width 741 height 31
copy strong "Criterion C: Conclusion - 6 points"
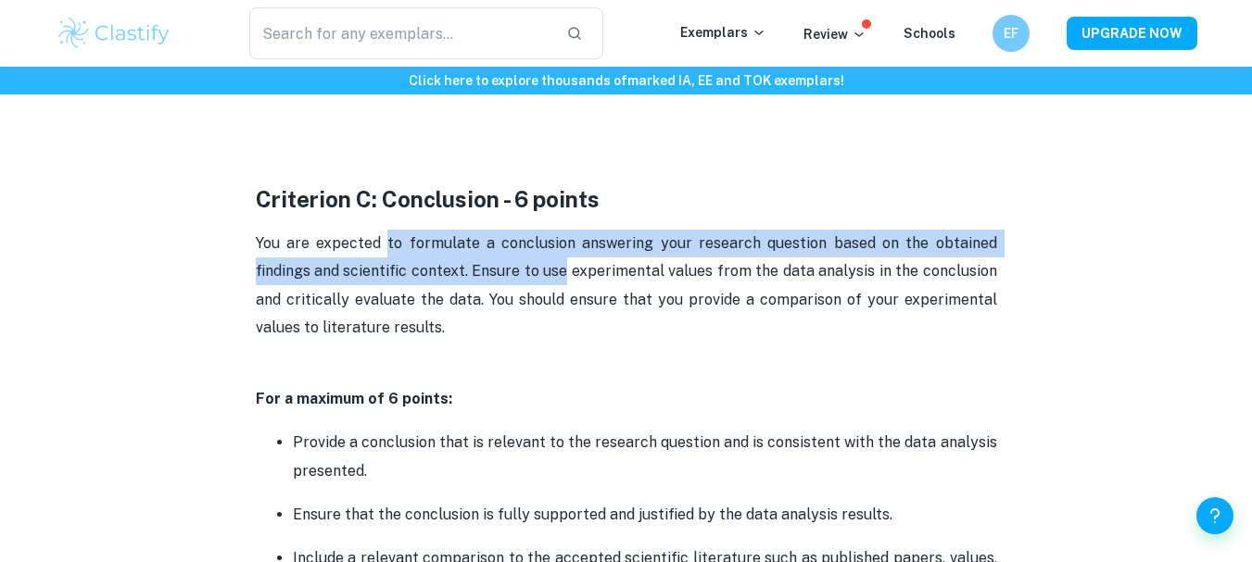
drag, startPoint x: 387, startPoint y: 246, endPoint x: 548, endPoint y: 284, distance: 164.7
click at [551, 284] on p "You are expected to formulate a conclusion answering your research question bas…" at bounding box center [626, 300] width 741 height 141
click at [542, 342] on p "You are expected to formulate a conclusion answering your research question bas…" at bounding box center [626, 300] width 741 height 141
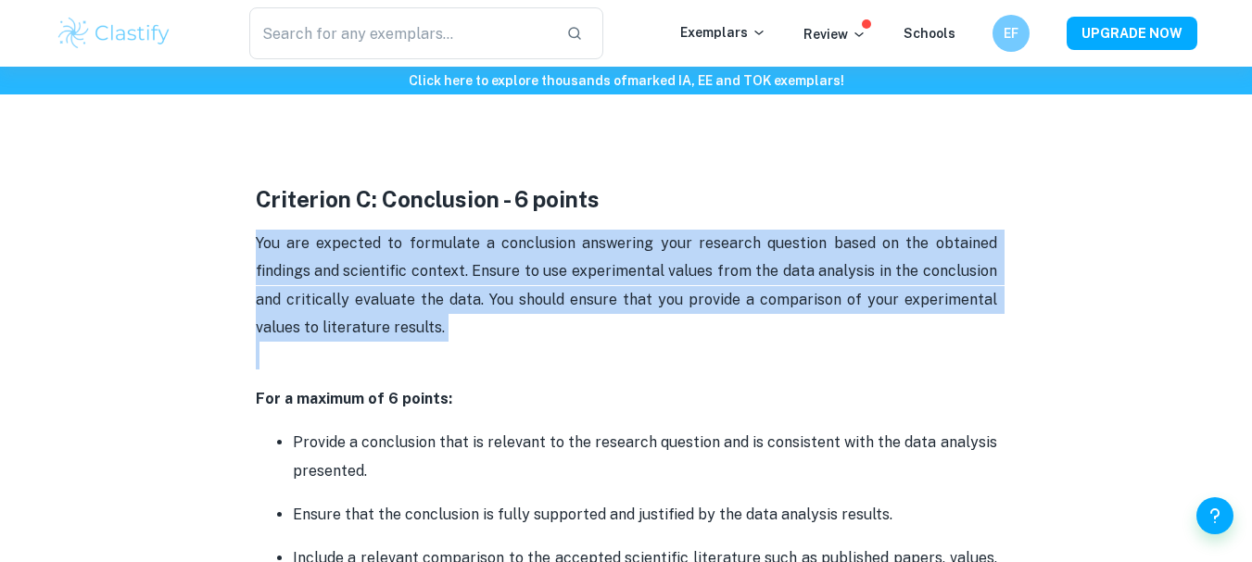
click at [542, 342] on p "You are expected to formulate a conclusion answering your research question bas…" at bounding box center [626, 300] width 741 height 141
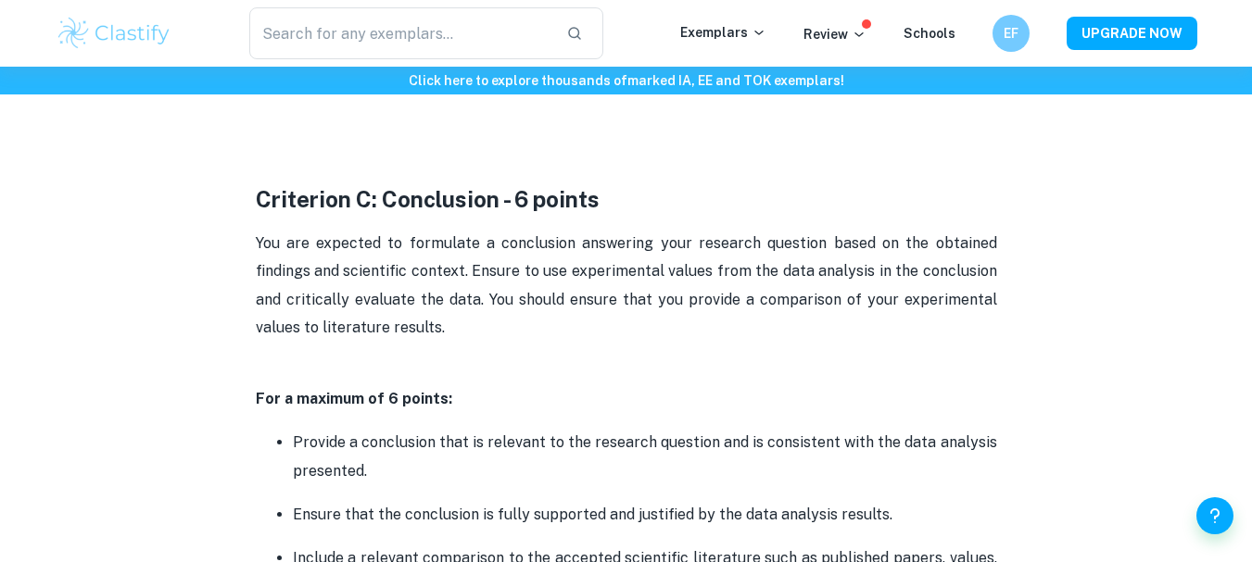
click at [408, 246] on span "You are expected to formulate a conclusion answering your research question bas…" at bounding box center [628, 285] width 745 height 102
drag, startPoint x: 388, startPoint y: 273, endPoint x: 321, endPoint y: 272, distance: 67.6
click at [321, 272] on span "You are expected to formulate a conclusion answering your research question bas…" at bounding box center [628, 285] width 745 height 102
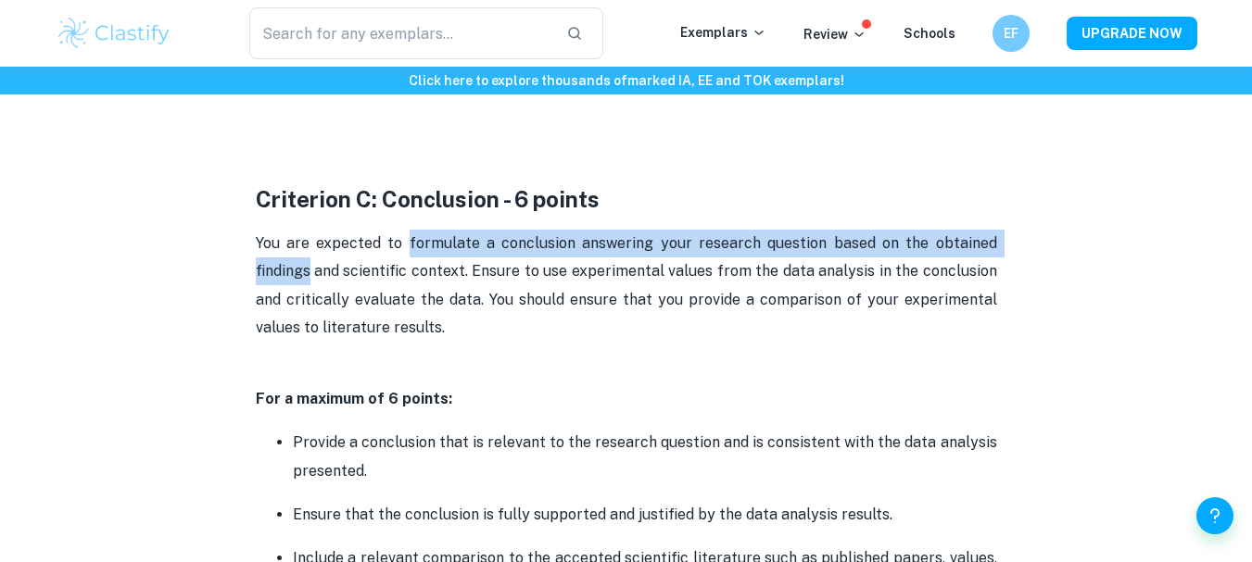
drag, startPoint x: 412, startPoint y: 241, endPoint x: 311, endPoint y: 267, distance: 104.3
click at [311, 267] on span "You are expected to formulate a conclusion answering your research question bas…" at bounding box center [628, 285] width 745 height 102
copy span "formulate a conclusion answering your research question based on the obtained f…"
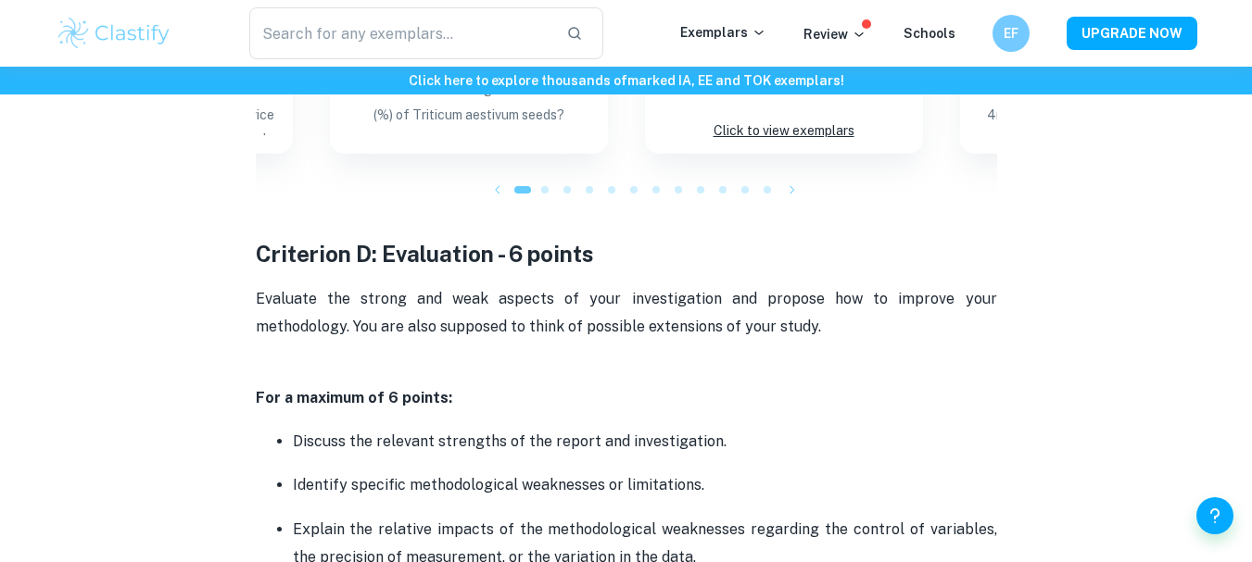
scroll to position [3772, 0]
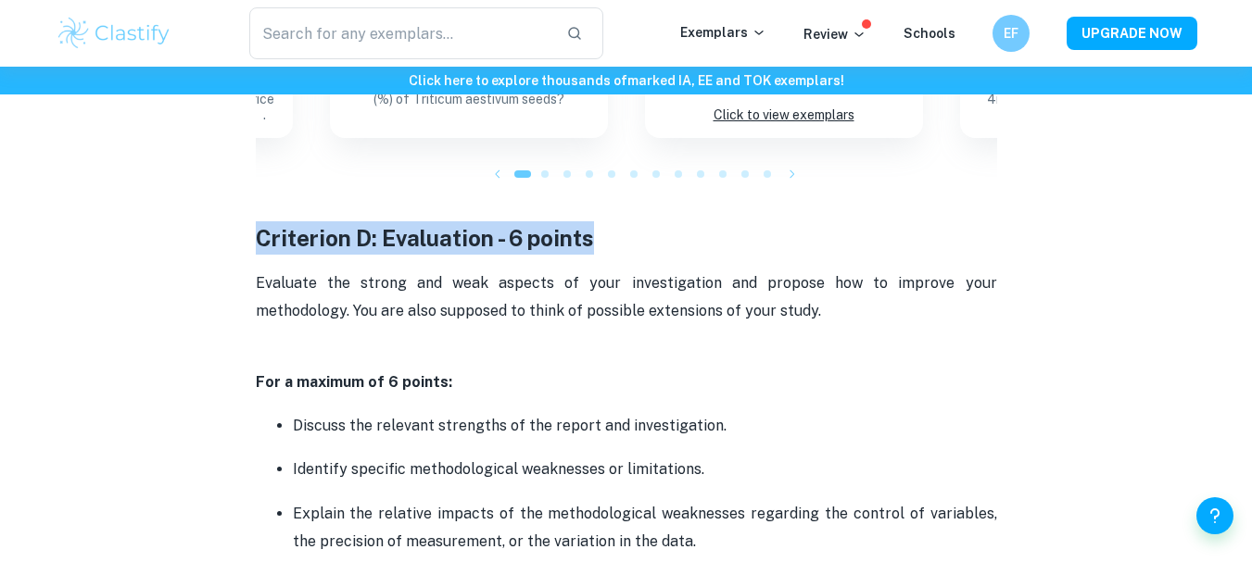
drag, startPoint x: 257, startPoint y: 235, endPoint x: 597, endPoint y: 254, distance: 340.6
click at [597, 254] on h3 "Criterion D: Evaluation - 6 points" at bounding box center [626, 221] width 741 height 67
copy strong "Criterion D: Evaluation - 6 points"
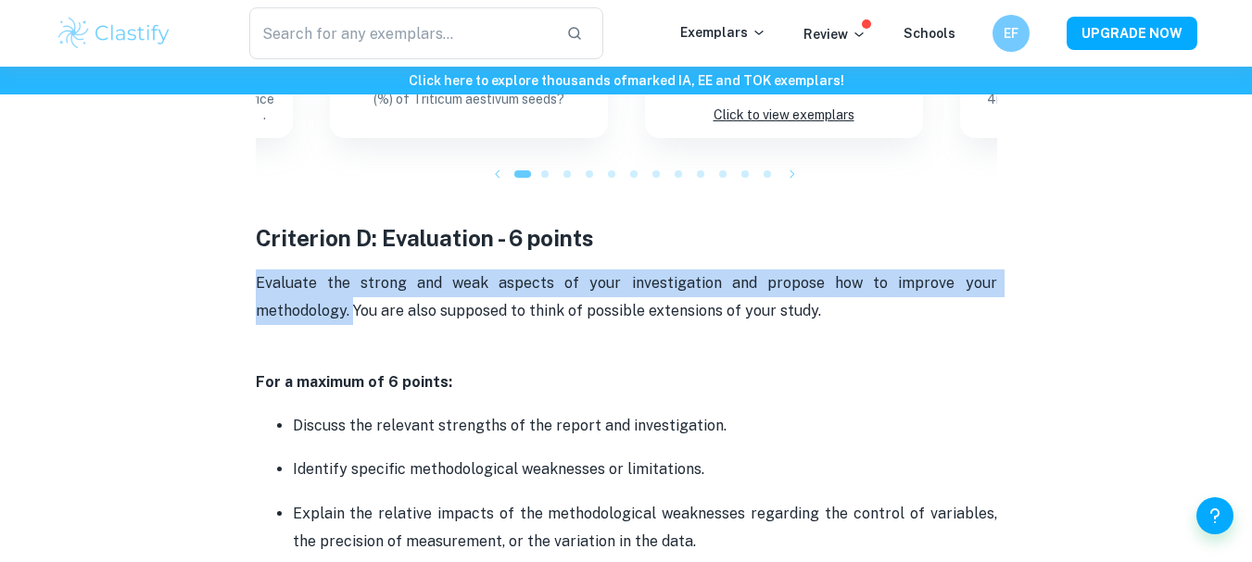
drag, startPoint x: 253, startPoint y: 283, endPoint x: 1001, endPoint y: 283, distance: 747.7
copy span "Evaluate the strong and weak aspects of your investigation and propose how to i…"
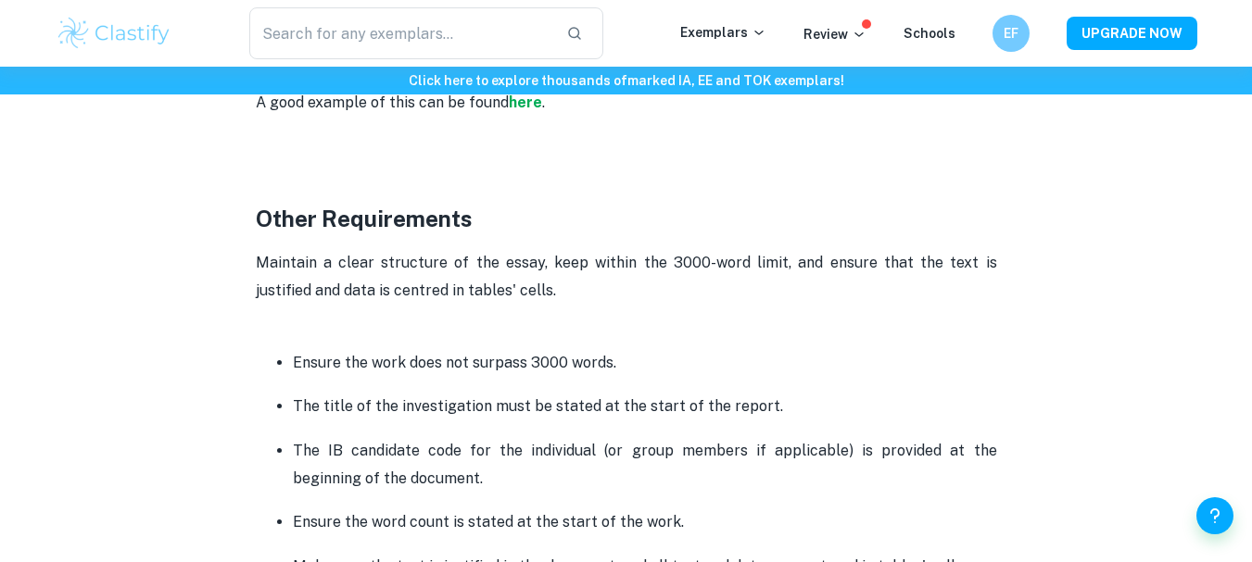
scroll to position [4550, 0]
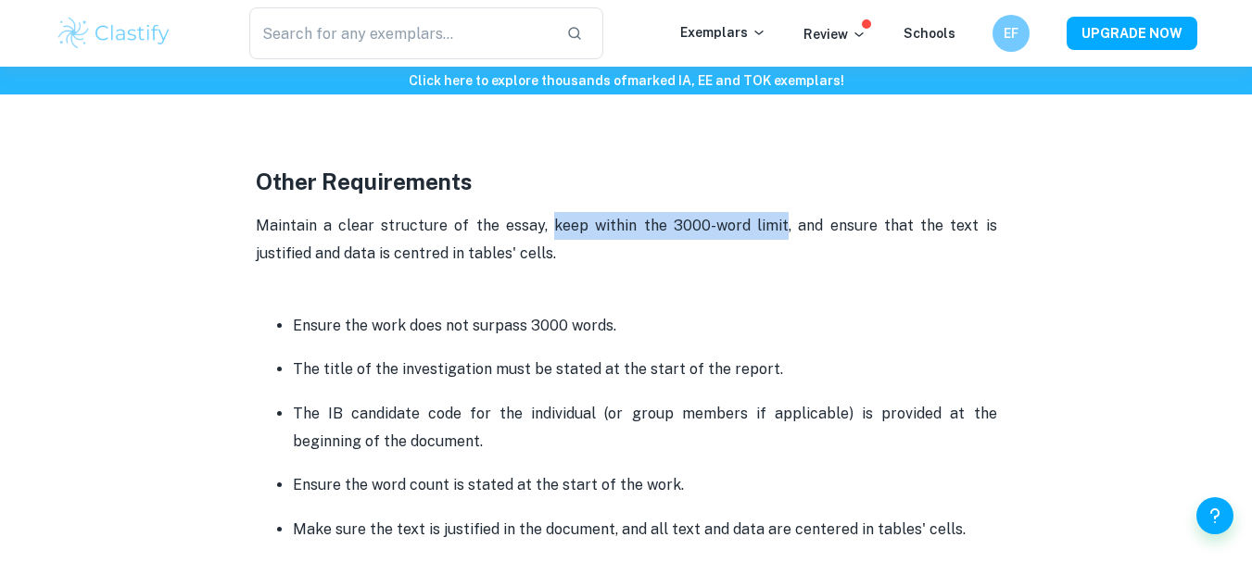
drag, startPoint x: 528, startPoint y: 225, endPoint x: 746, endPoint y: 225, distance: 217.7
click at [746, 225] on span "Maintain a clear structure of the essay, keep within the 3000-word limit, and e…" at bounding box center [628, 239] width 745 height 45
copy span "keep within the 3000-word limit"
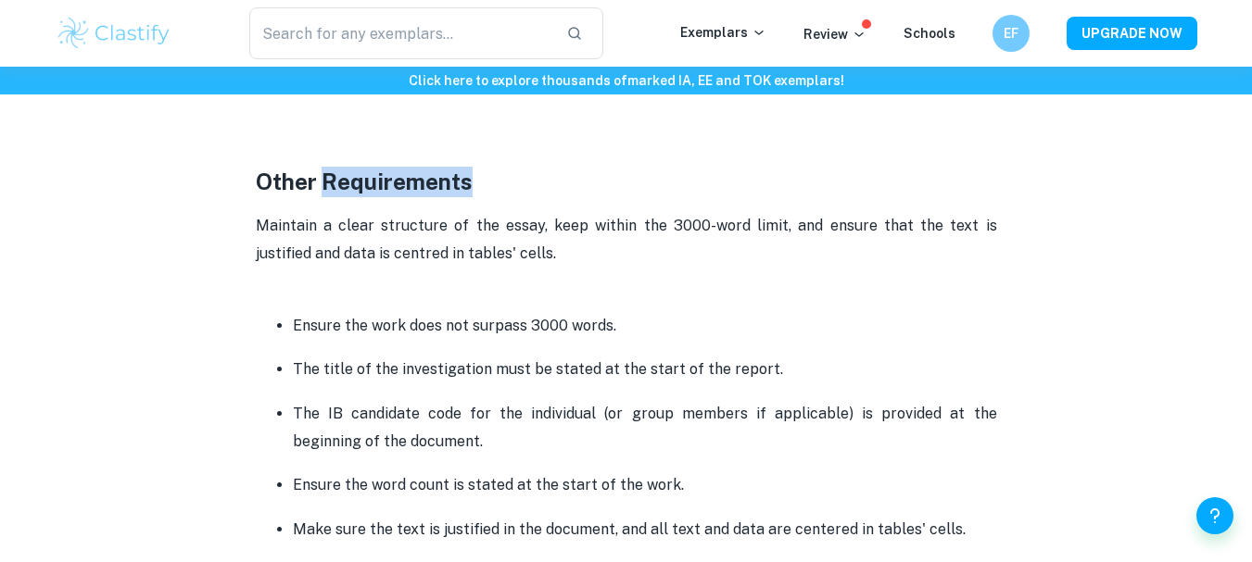
drag, startPoint x: 322, startPoint y: 180, endPoint x: 479, endPoint y: 189, distance: 156.9
click at [479, 189] on h3 "Other Requirements" at bounding box center [626, 182] width 741 height 31
copy strong "Requirements"
click at [526, 226] on span "Maintain a clear structure of the essay, keep within the 3000-word limit, and e…" at bounding box center [628, 239] width 745 height 45
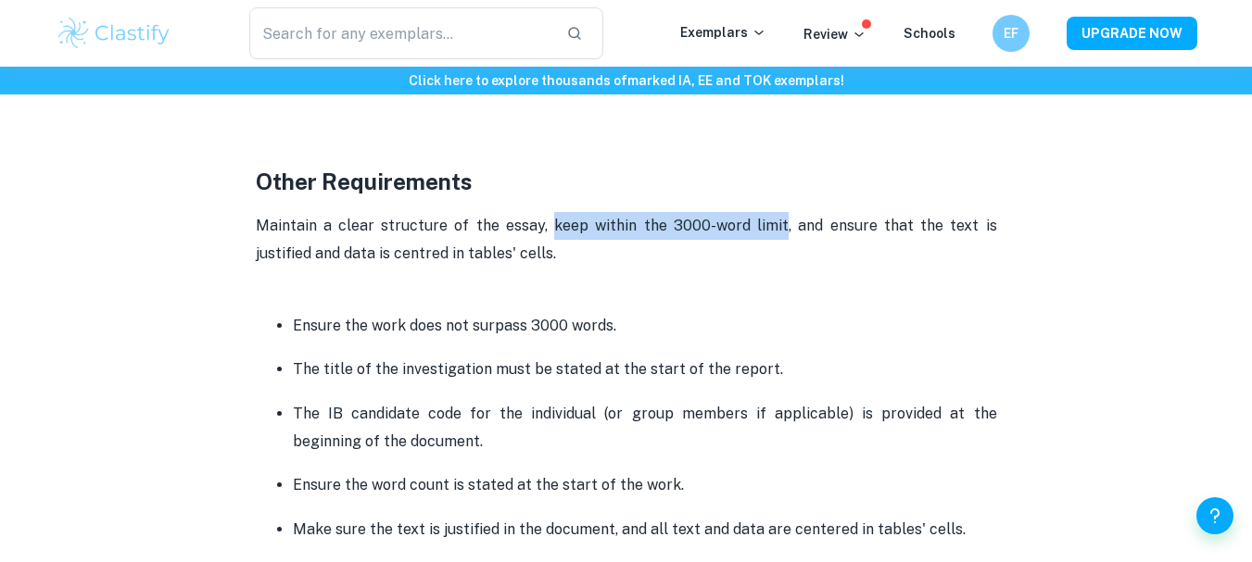
drag, startPoint x: 526, startPoint y: 226, endPoint x: 732, endPoint y: 232, distance: 205.8
click at [732, 232] on span "Maintain a clear structure of the essay, keep within the 3000-word limit, and e…" at bounding box center [628, 239] width 745 height 45
